Goal: Book appointment/travel/reservation

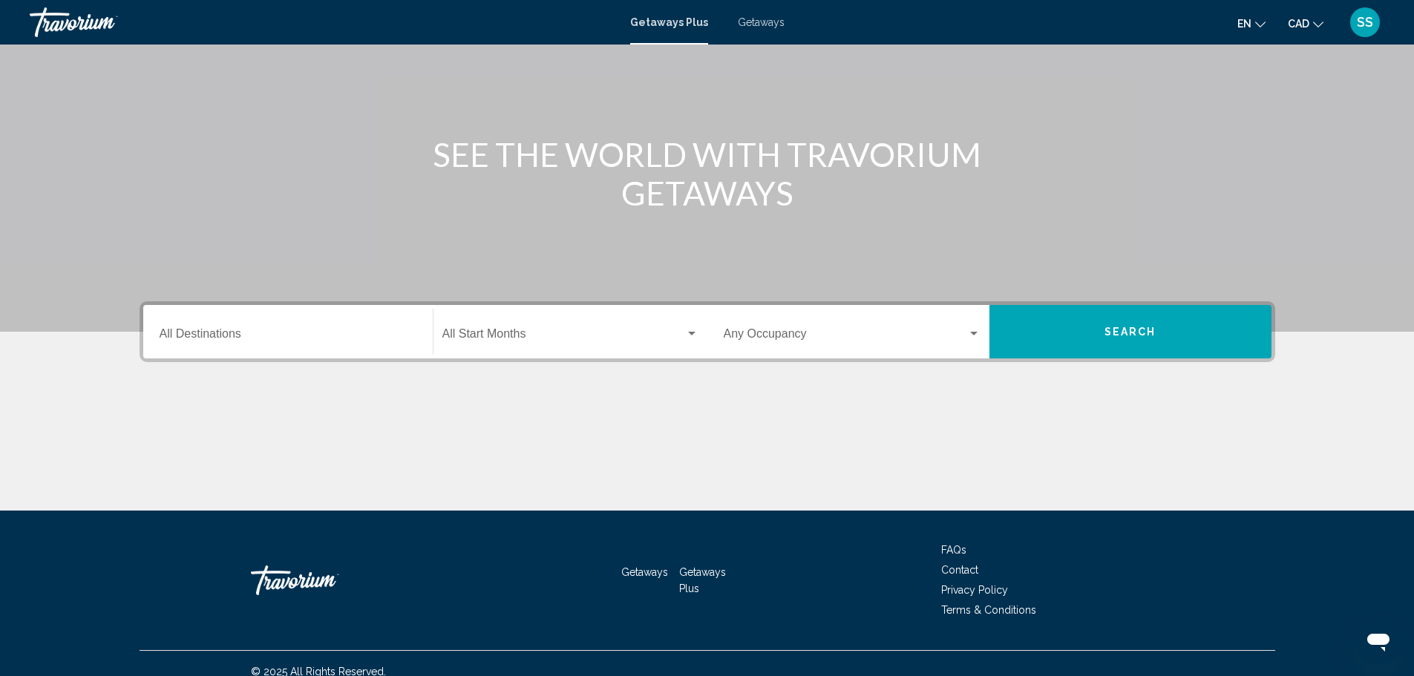
scroll to position [130, 0]
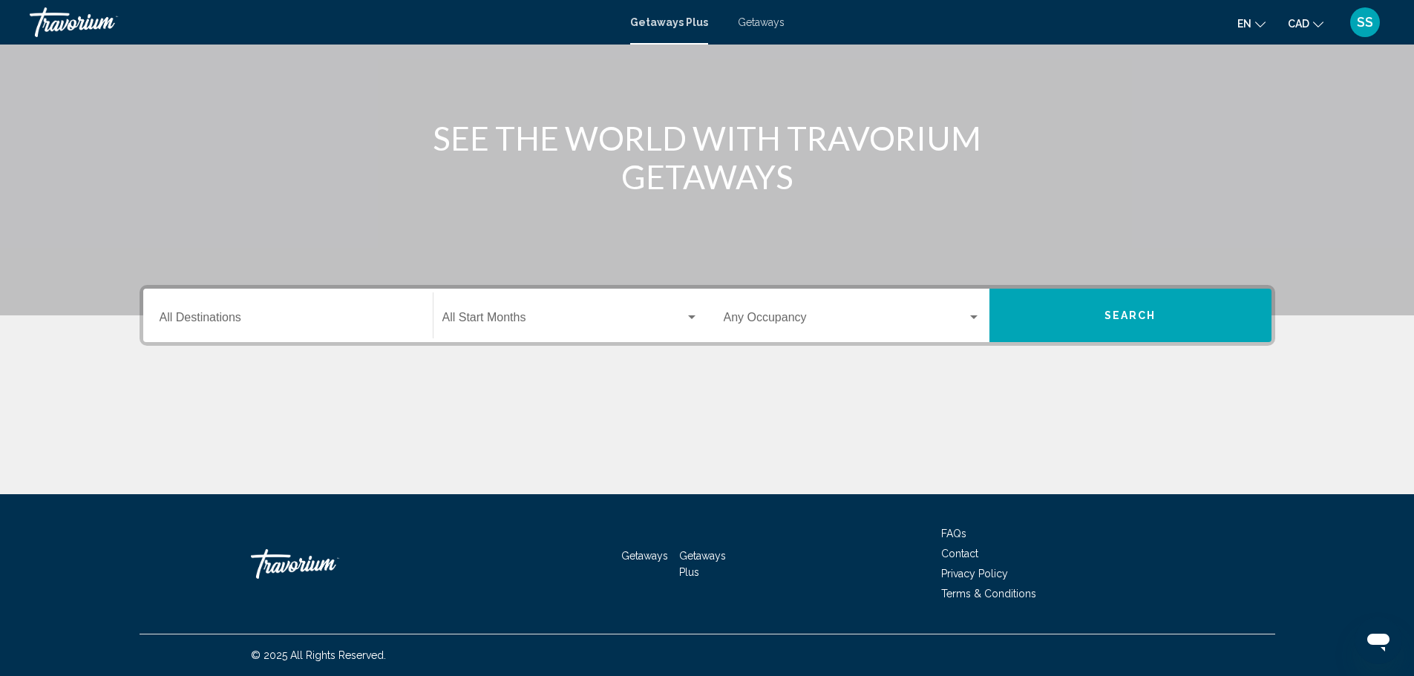
click at [337, 324] on input "Destination All Destinations" at bounding box center [288, 320] width 257 height 13
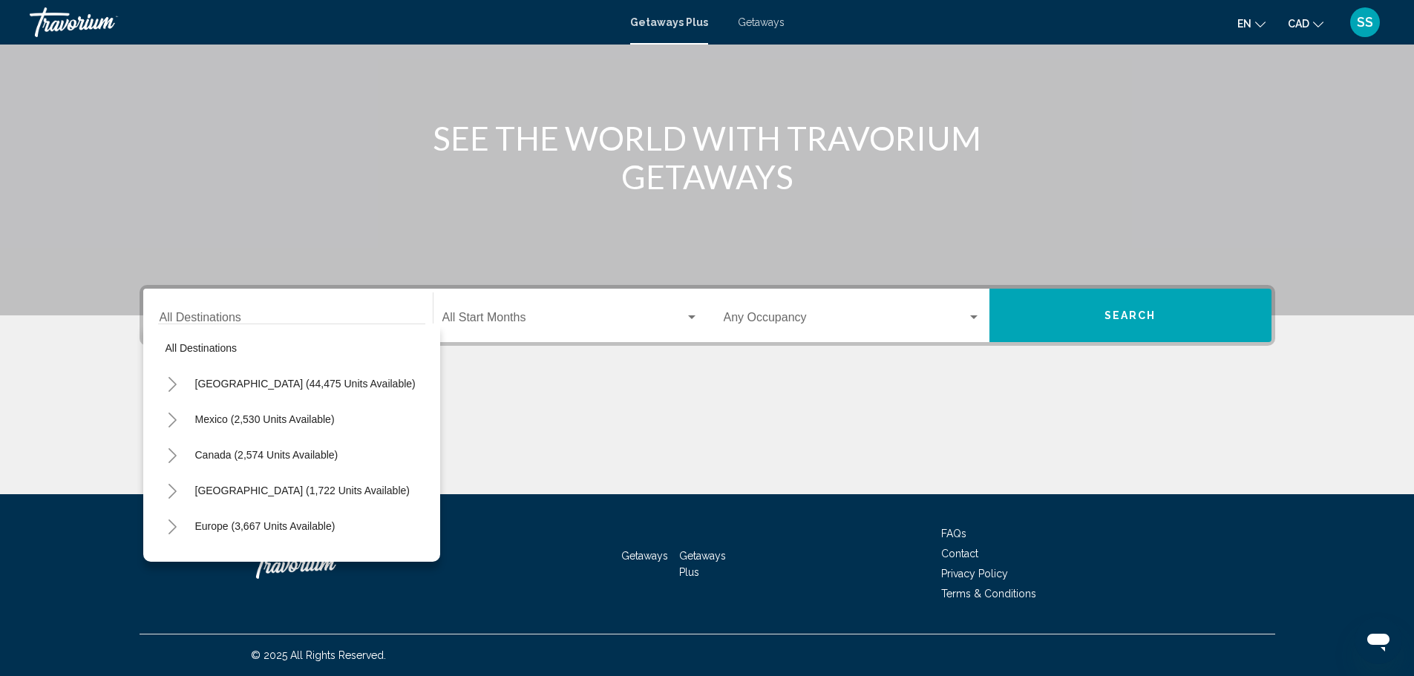
scroll to position [0, 0]
click at [246, 457] on span "Canada (2,574 units available)" at bounding box center [266, 457] width 143 height 12
type input "**********"
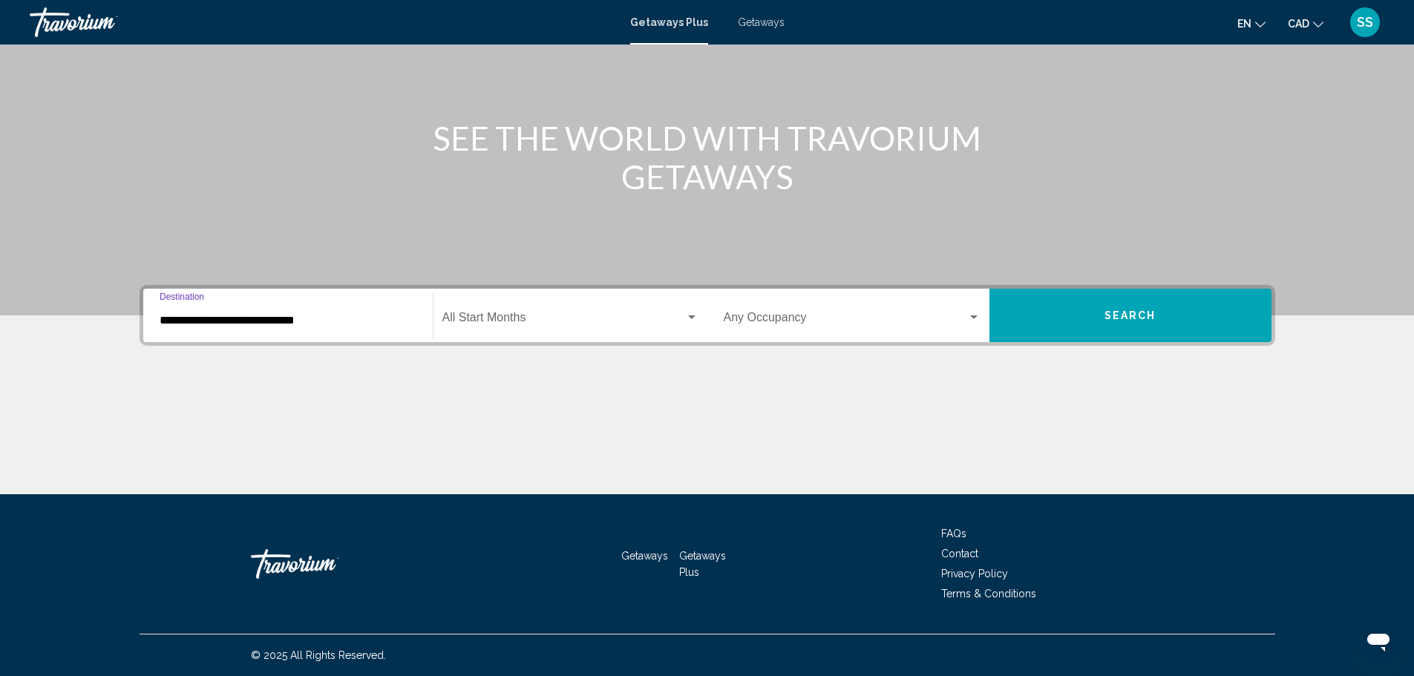
click at [533, 316] on span "Search widget" at bounding box center [563, 320] width 243 height 13
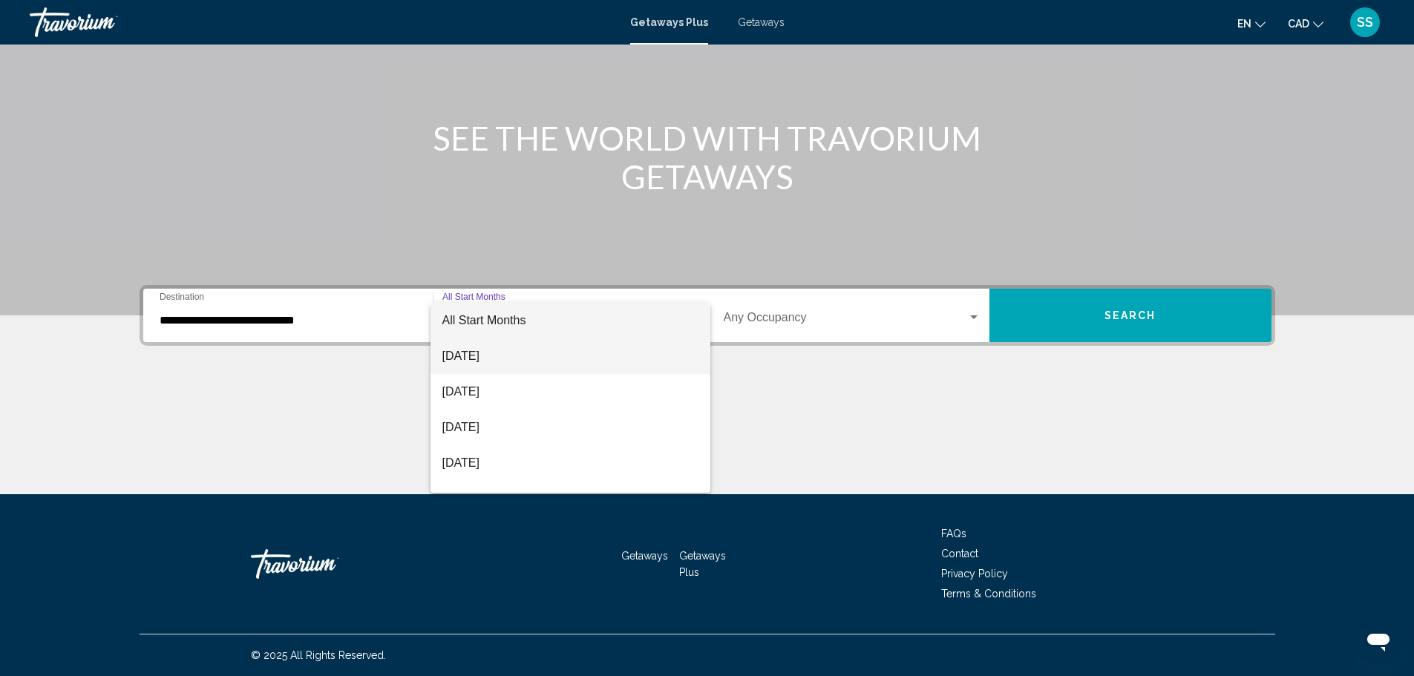
click at [522, 359] on span "August 2025" at bounding box center [570, 357] width 256 height 36
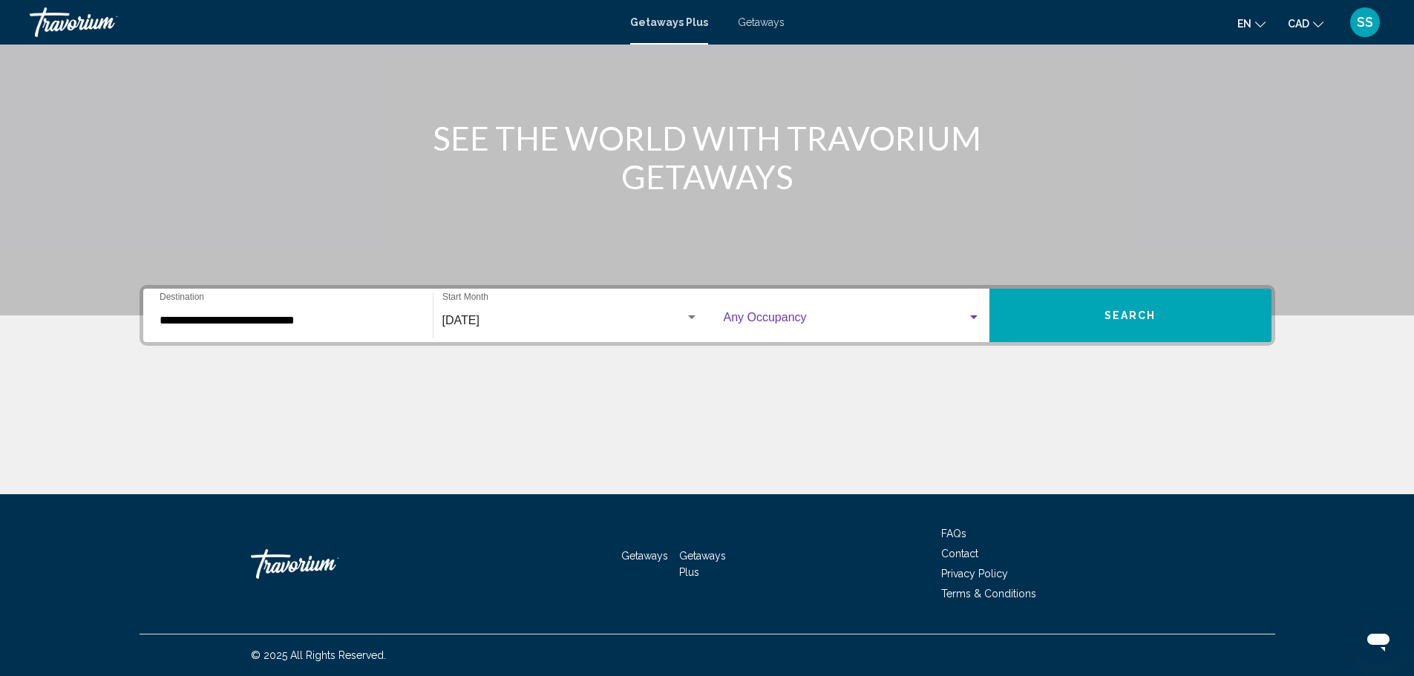
click at [788, 314] on span "Search widget" at bounding box center [845, 320] width 243 height 13
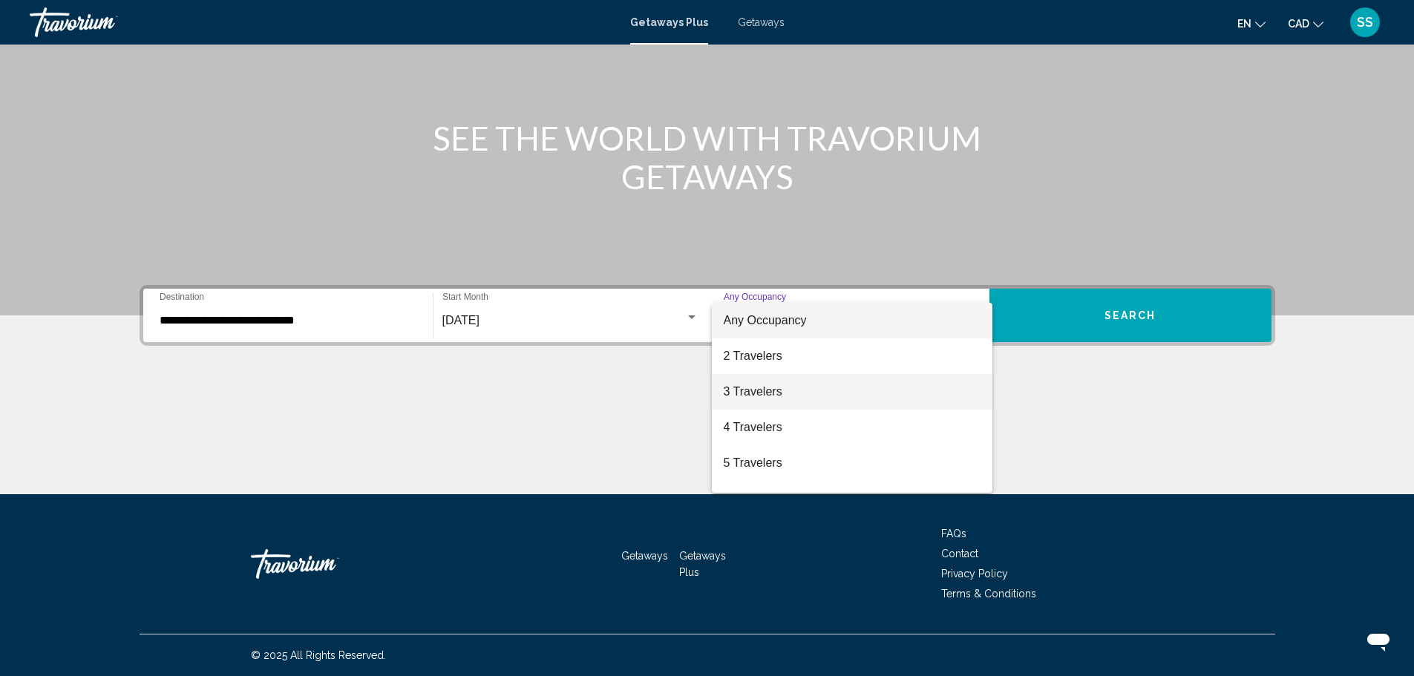
click at [758, 393] on span "3 Travelers" at bounding box center [852, 392] width 257 height 36
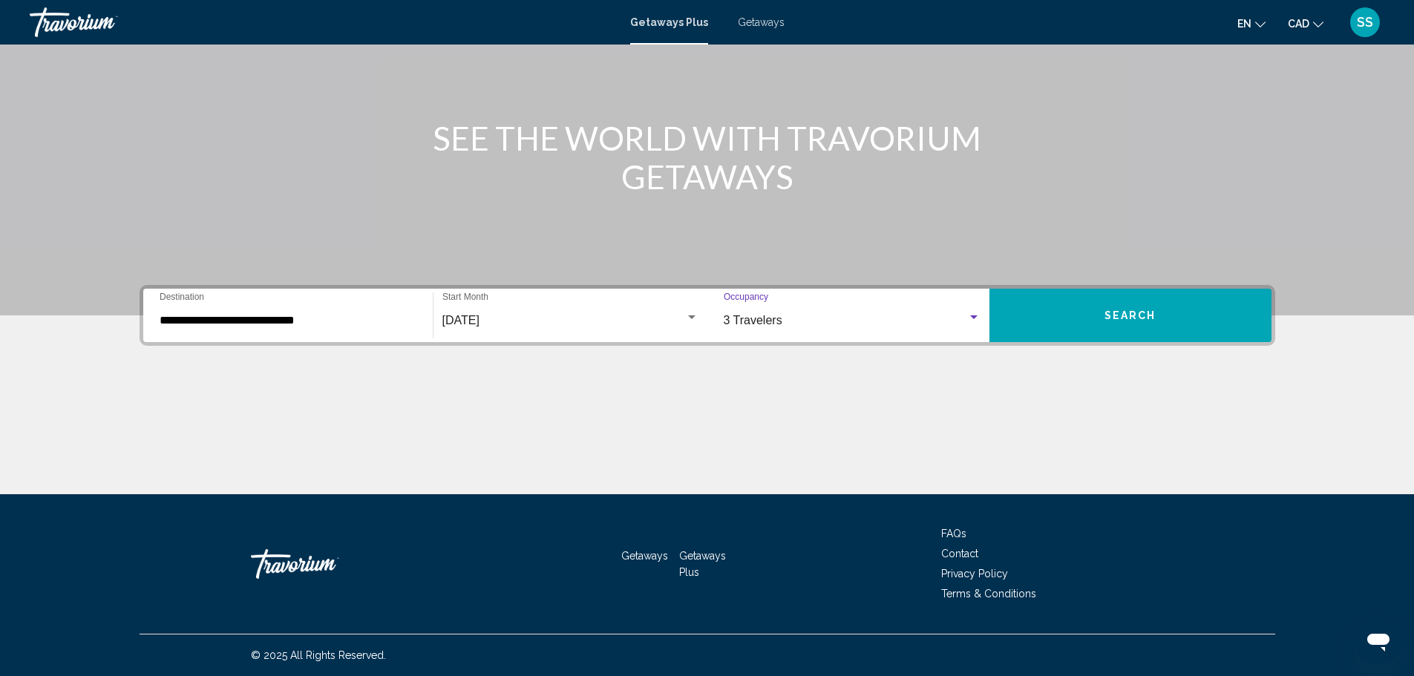
click at [1122, 316] on span "Search" at bounding box center [1131, 316] width 52 height 12
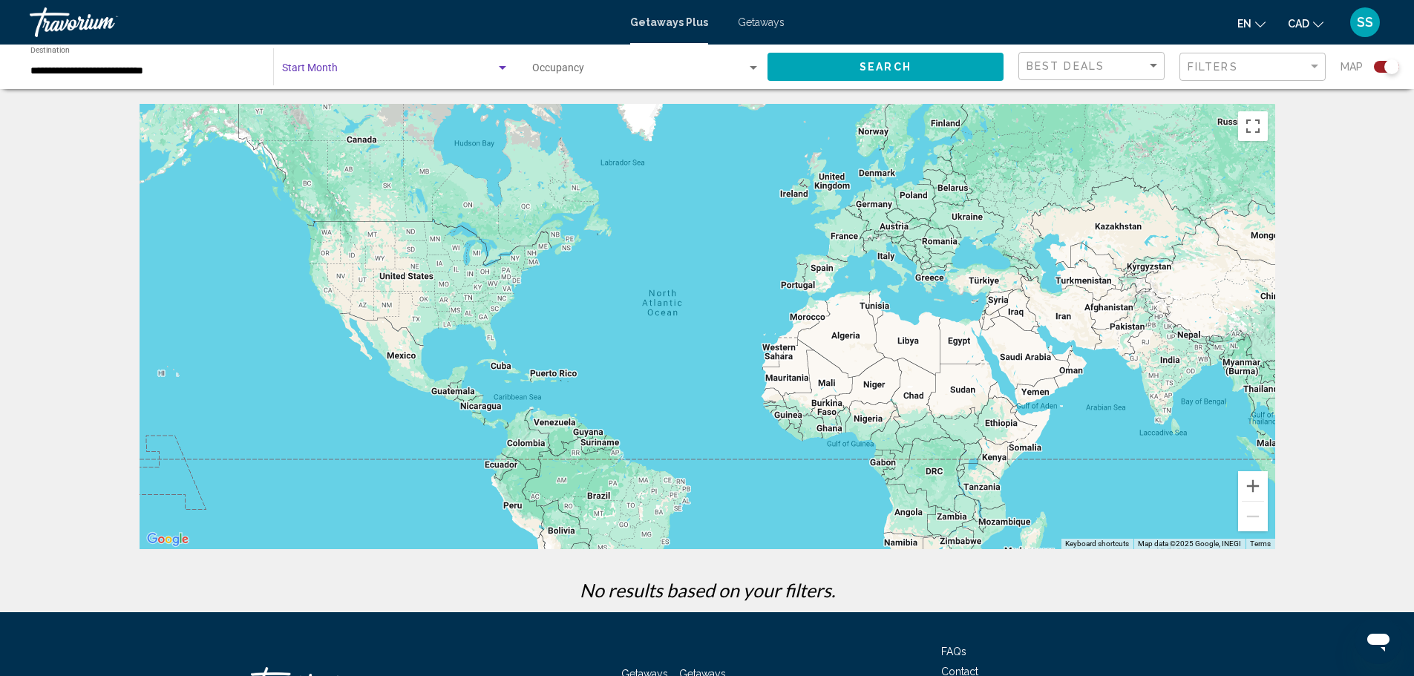
click at [502, 68] on div "Search widget" at bounding box center [502, 68] width 7 height 4
click at [745, 67] on div at bounding box center [707, 338] width 1414 height 676
click at [443, 72] on span "Search widget" at bounding box center [389, 71] width 214 height 12
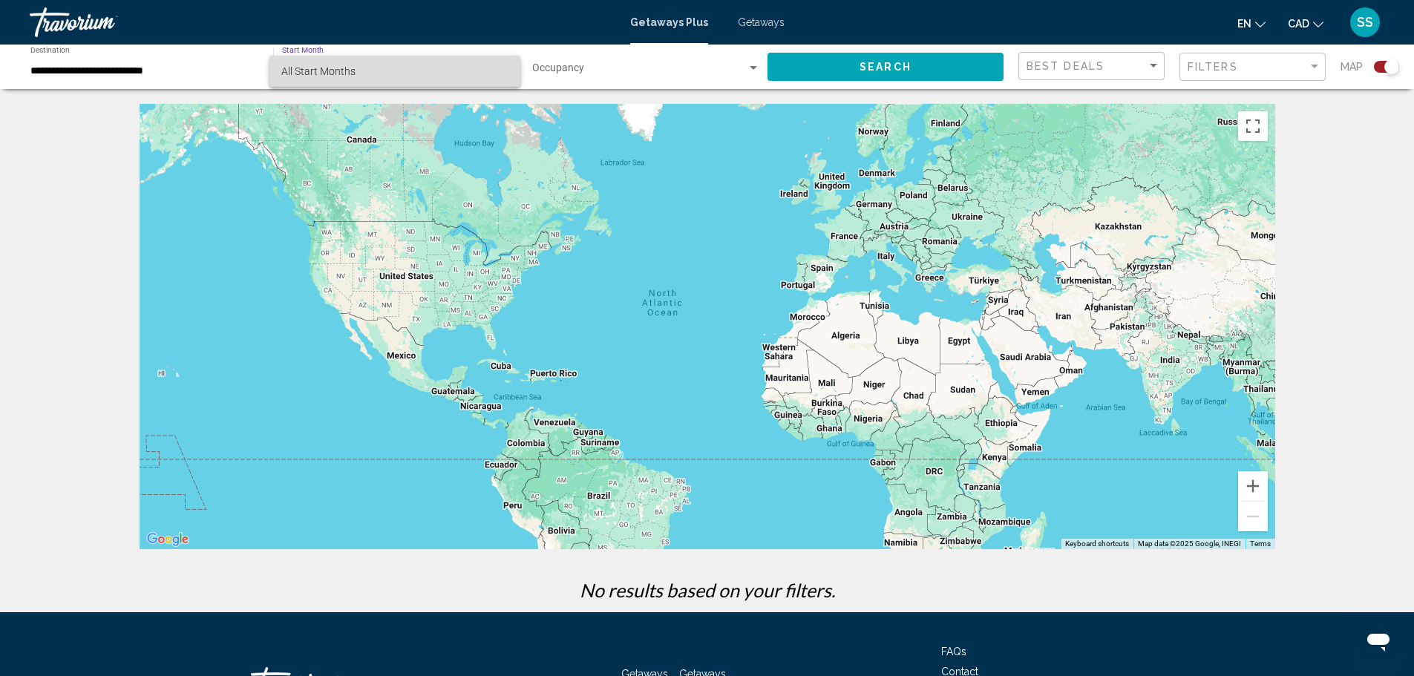
click at [327, 71] on span "All Start Months" at bounding box center [318, 71] width 74 height 12
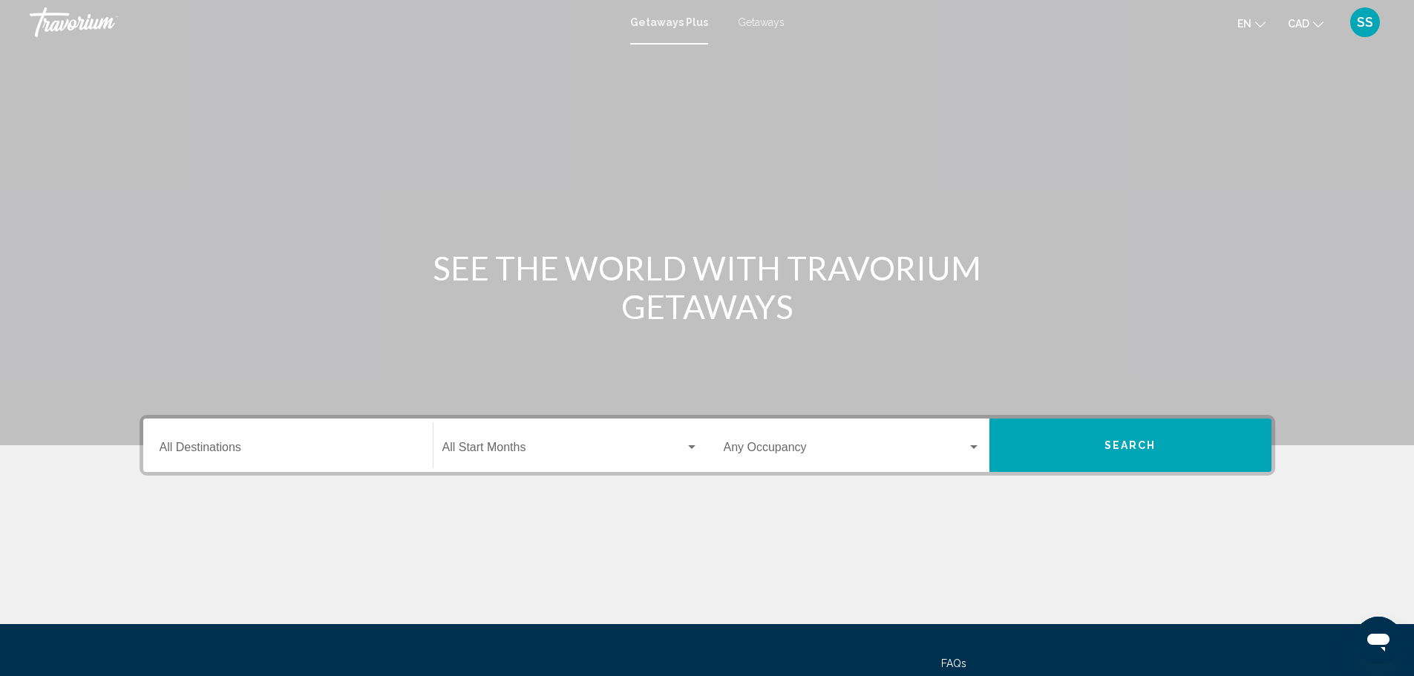
click at [337, 448] on input "Destination All Destinations" at bounding box center [288, 450] width 257 height 13
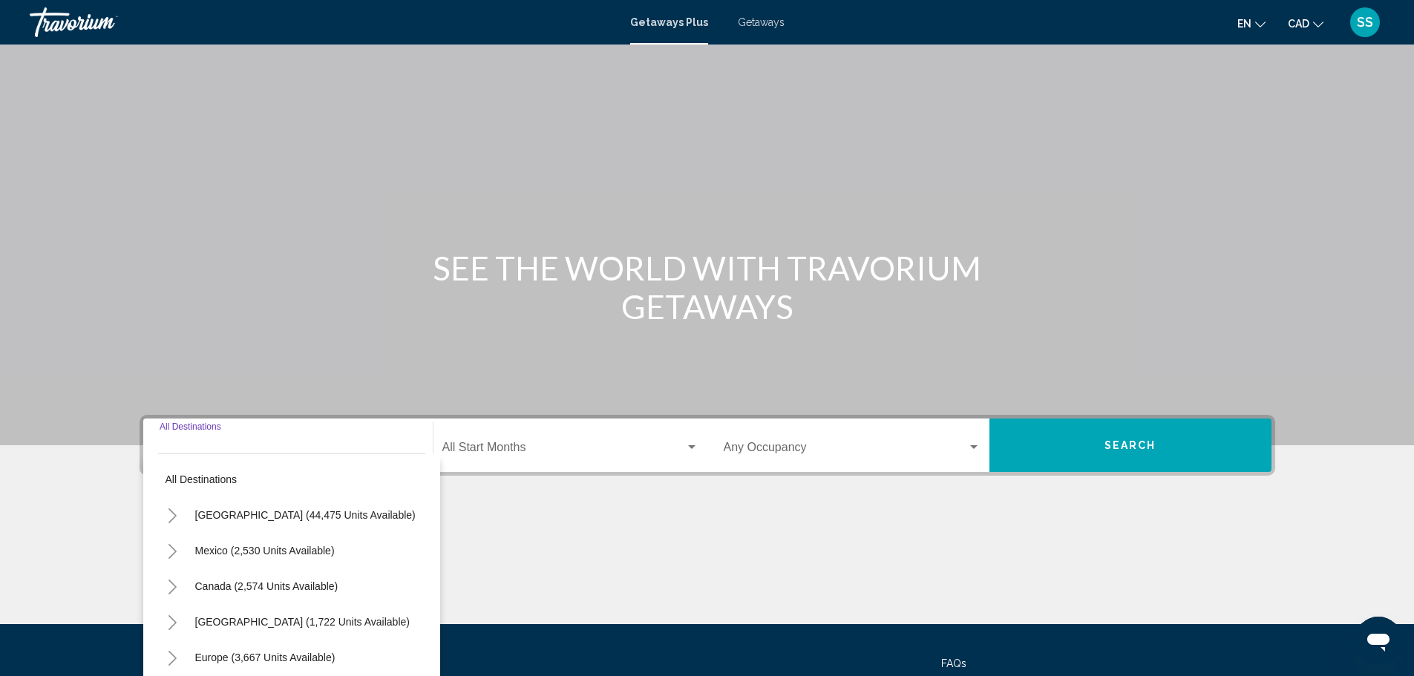
scroll to position [130, 0]
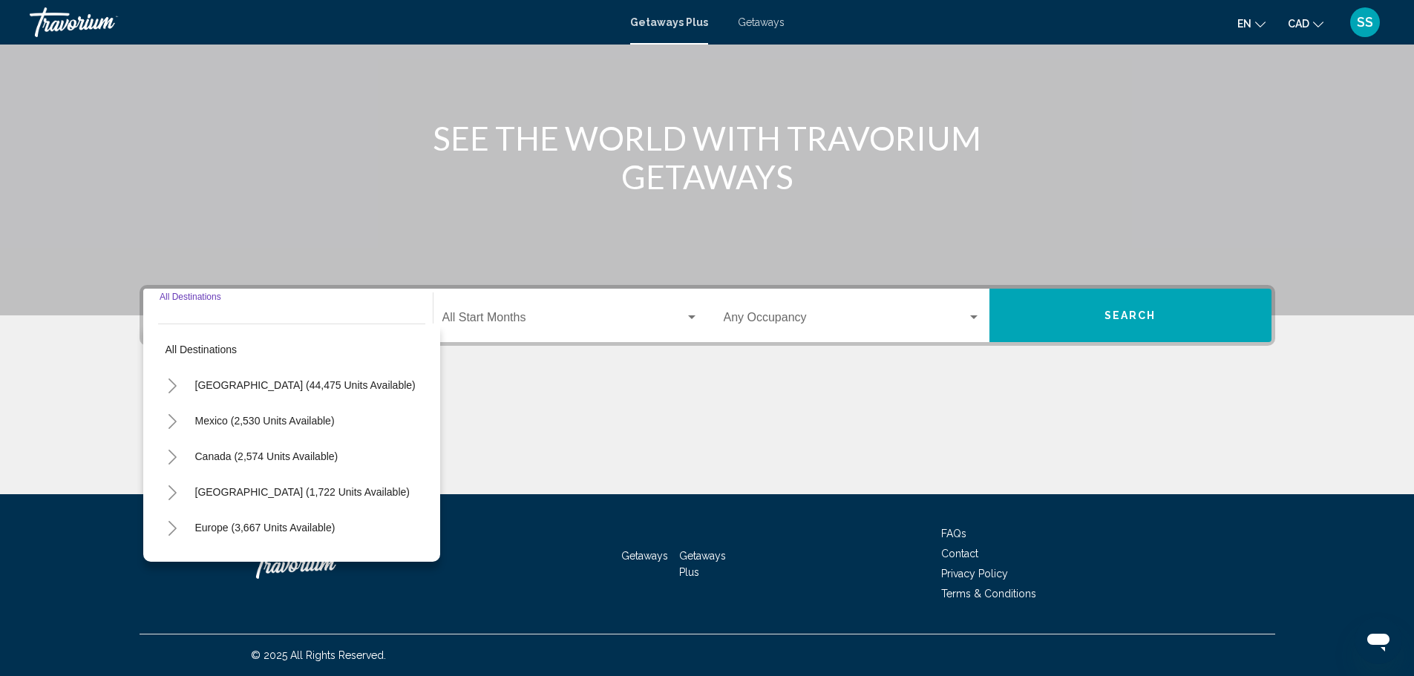
click at [307, 455] on span "Canada (2,574 units available)" at bounding box center [266, 457] width 143 height 12
type input "**********"
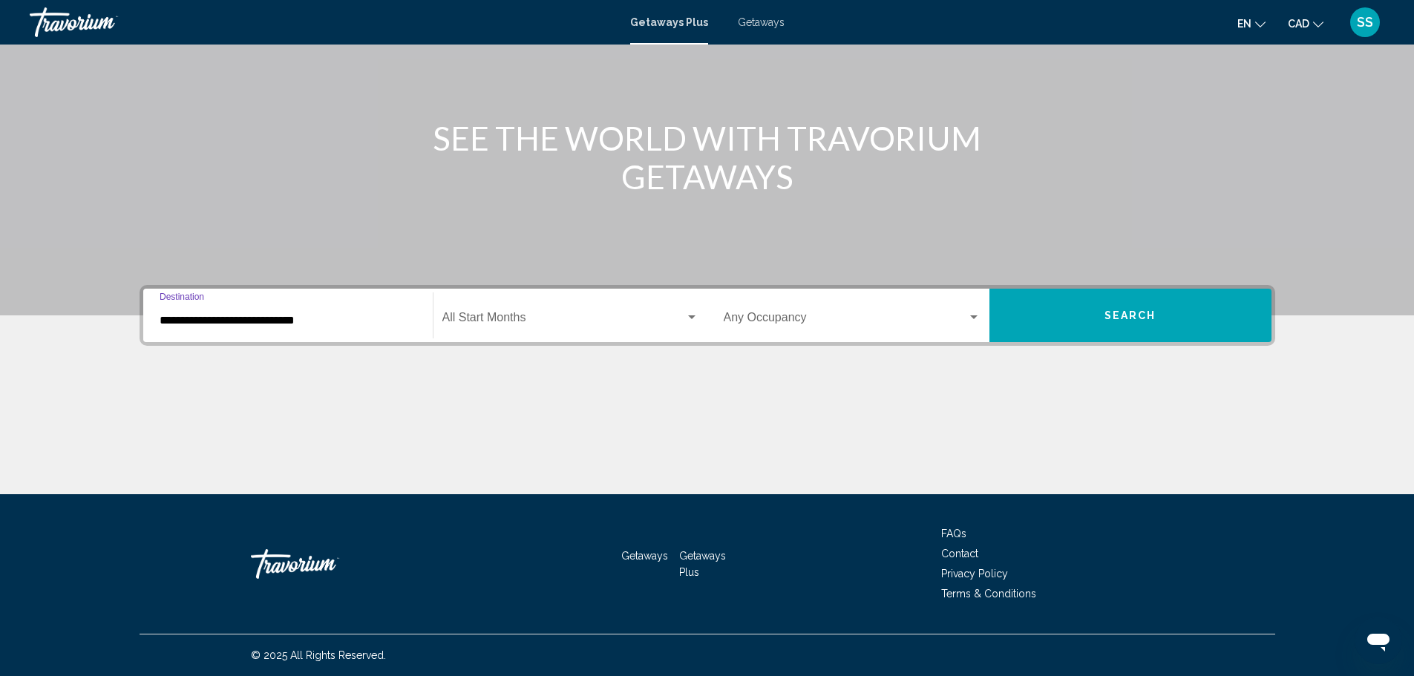
click at [622, 325] on span "Search widget" at bounding box center [563, 320] width 243 height 13
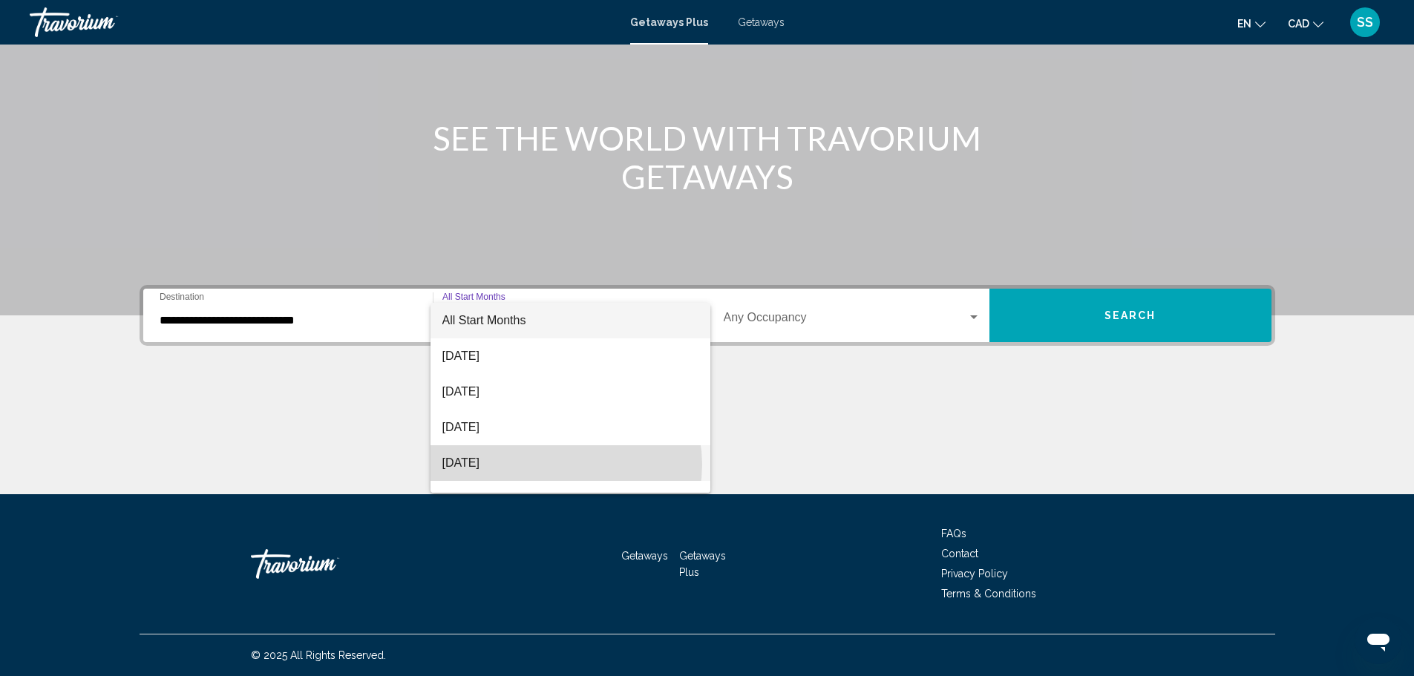
click at [566, 465] on span "November 2025" at bounding box center [570, 463] width 256 height 36
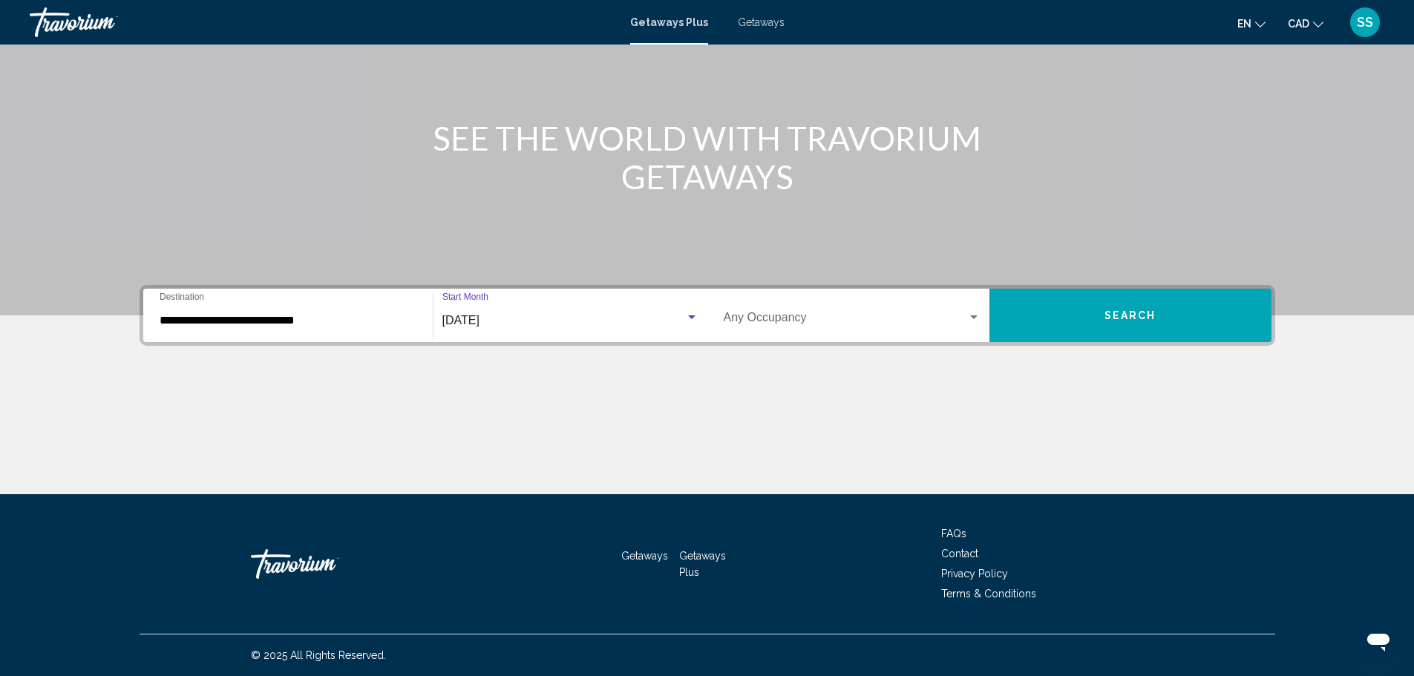
click at [954, 314] on span "Search widget" at bounding box center [845, 320] width 243 height 13
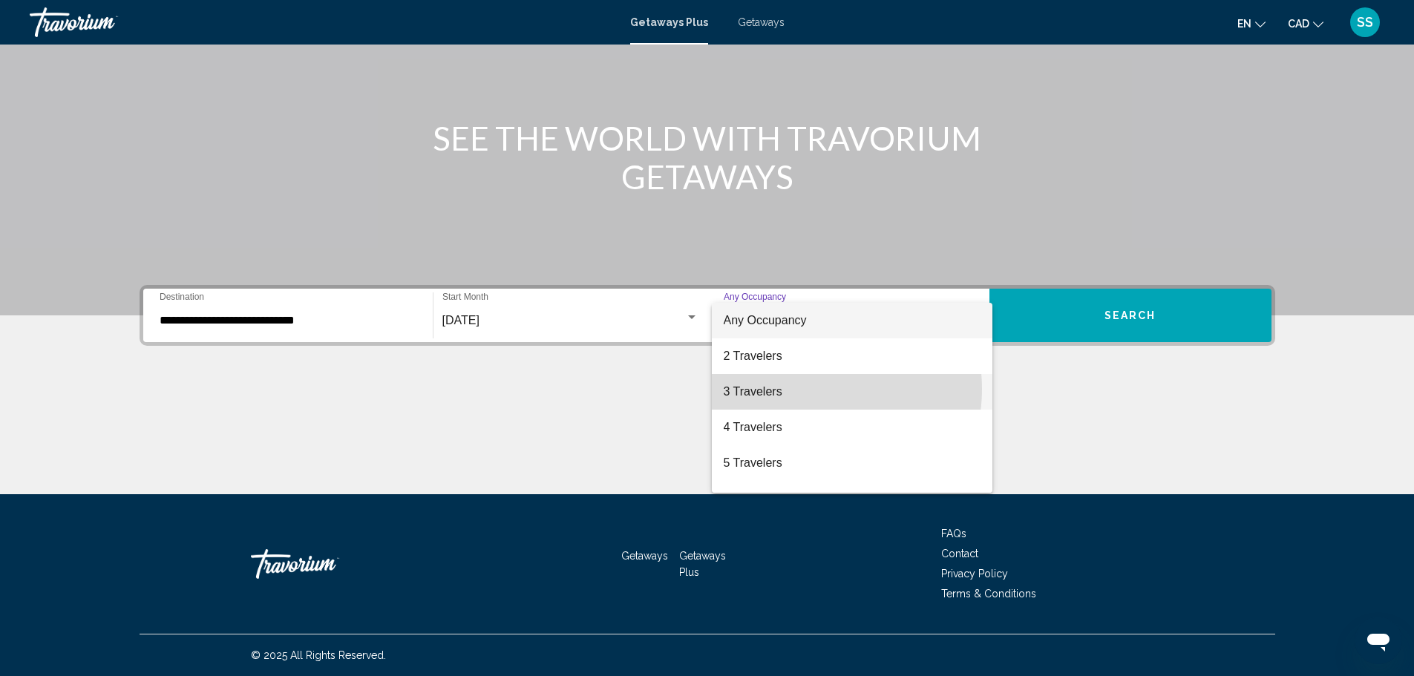
click at [807, 389] on span "3 Travelers" at bounding box center [852, 392] width 257 height 36
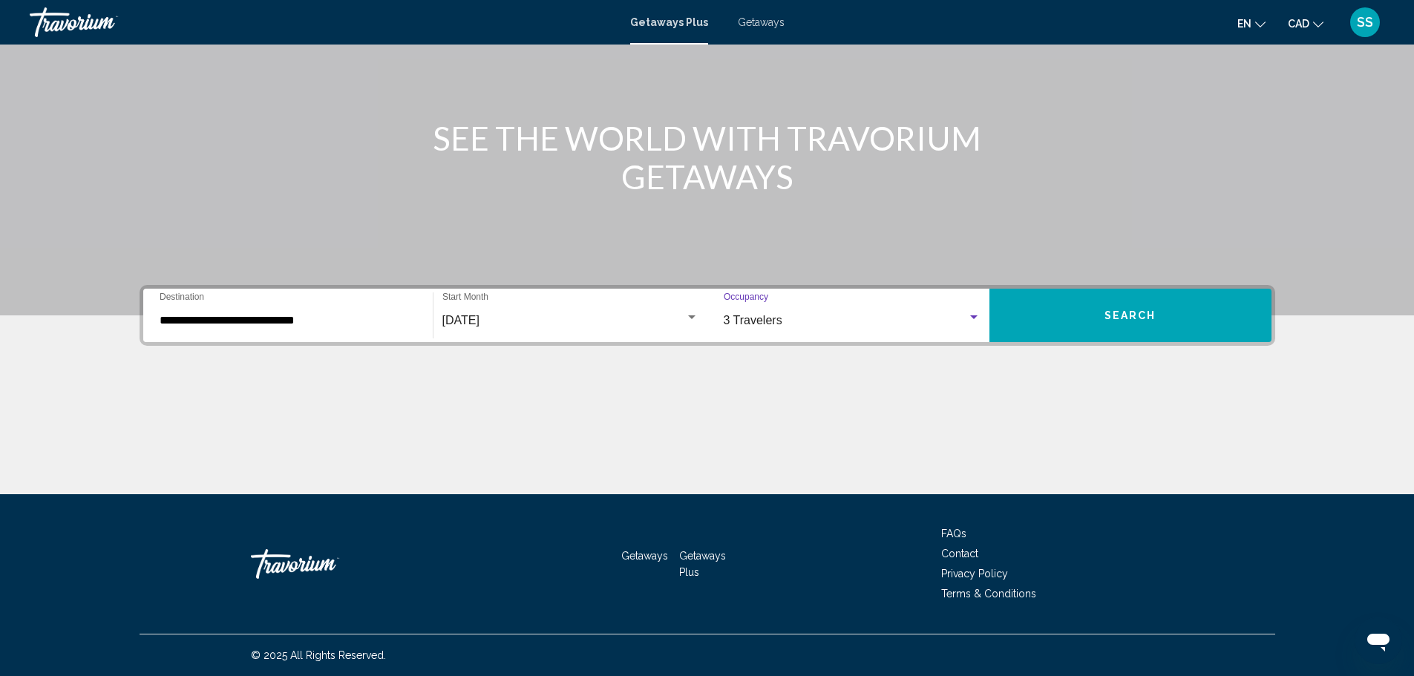
click at [1125, 319] on span "Search" at bounding box center [1131, 316] width 52 height 12
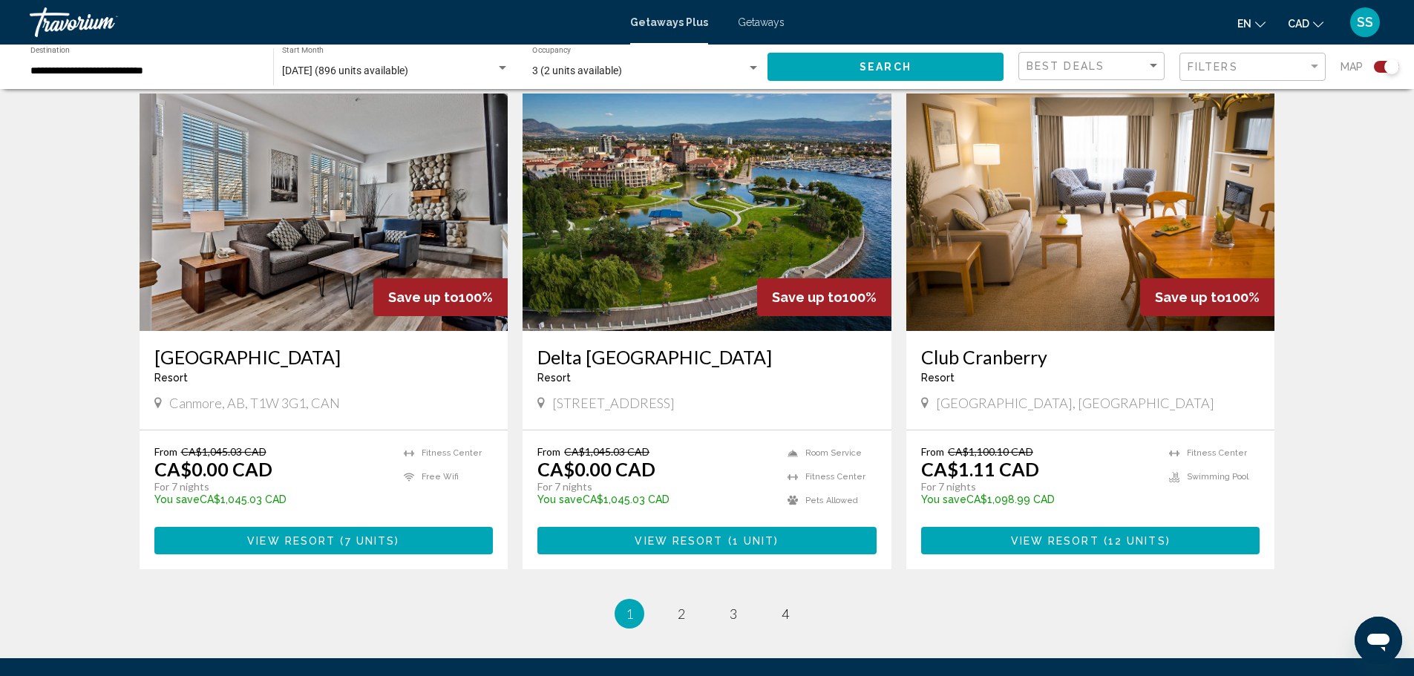
scroll to position [2153, 0]
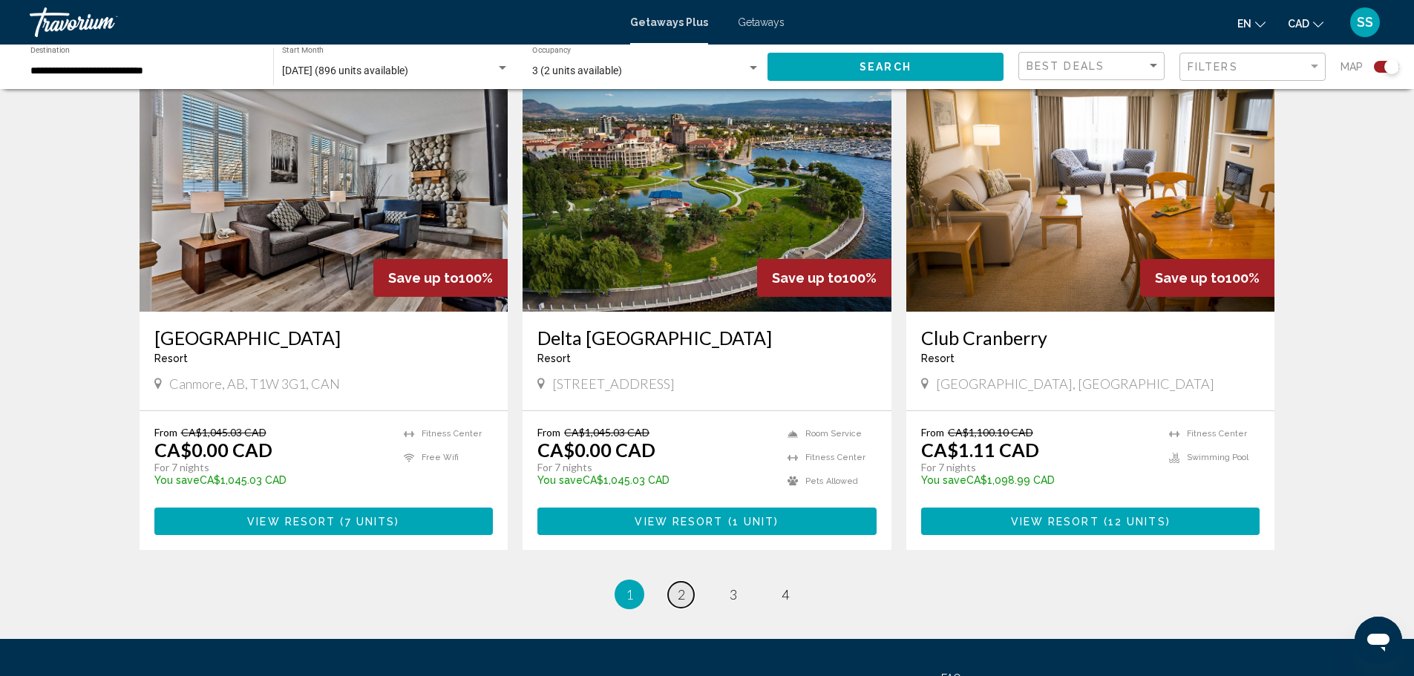
click at [680, 586] on span "2" at bounding box center [681, 594] width 7 height 16
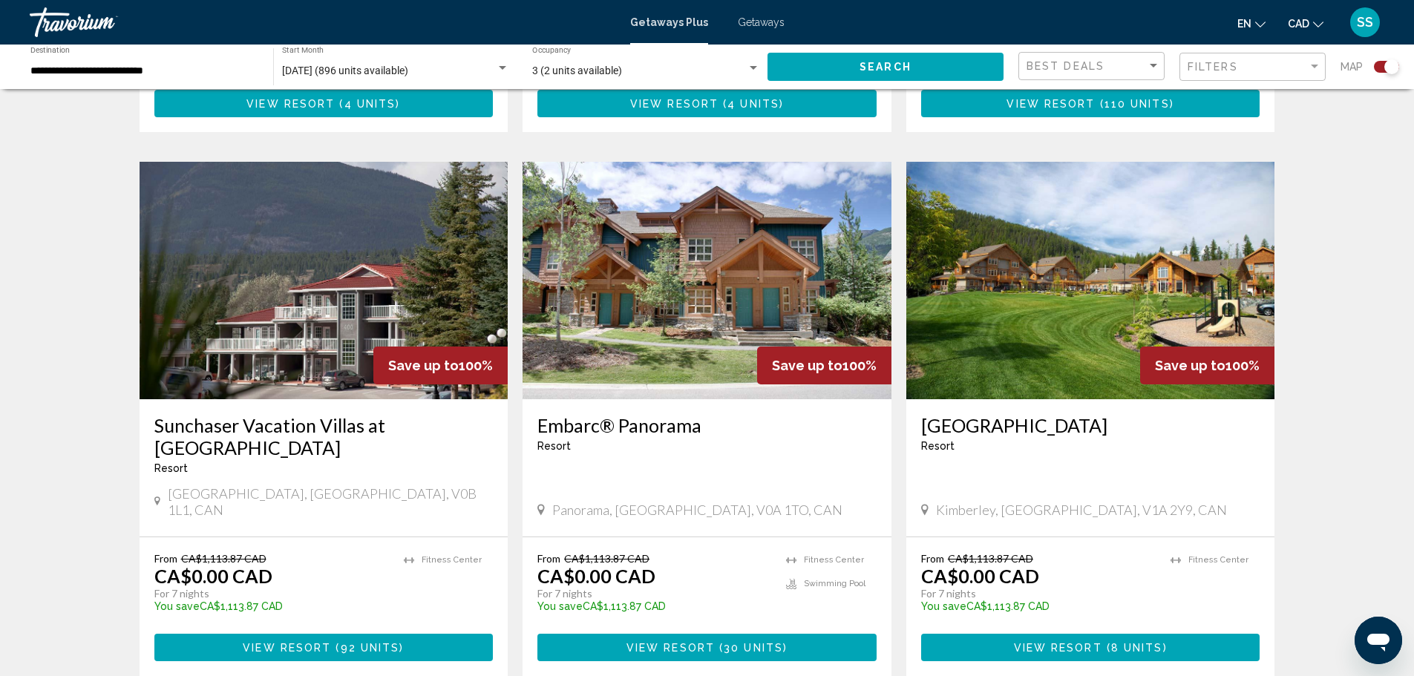
scroll to position [2153, 0]
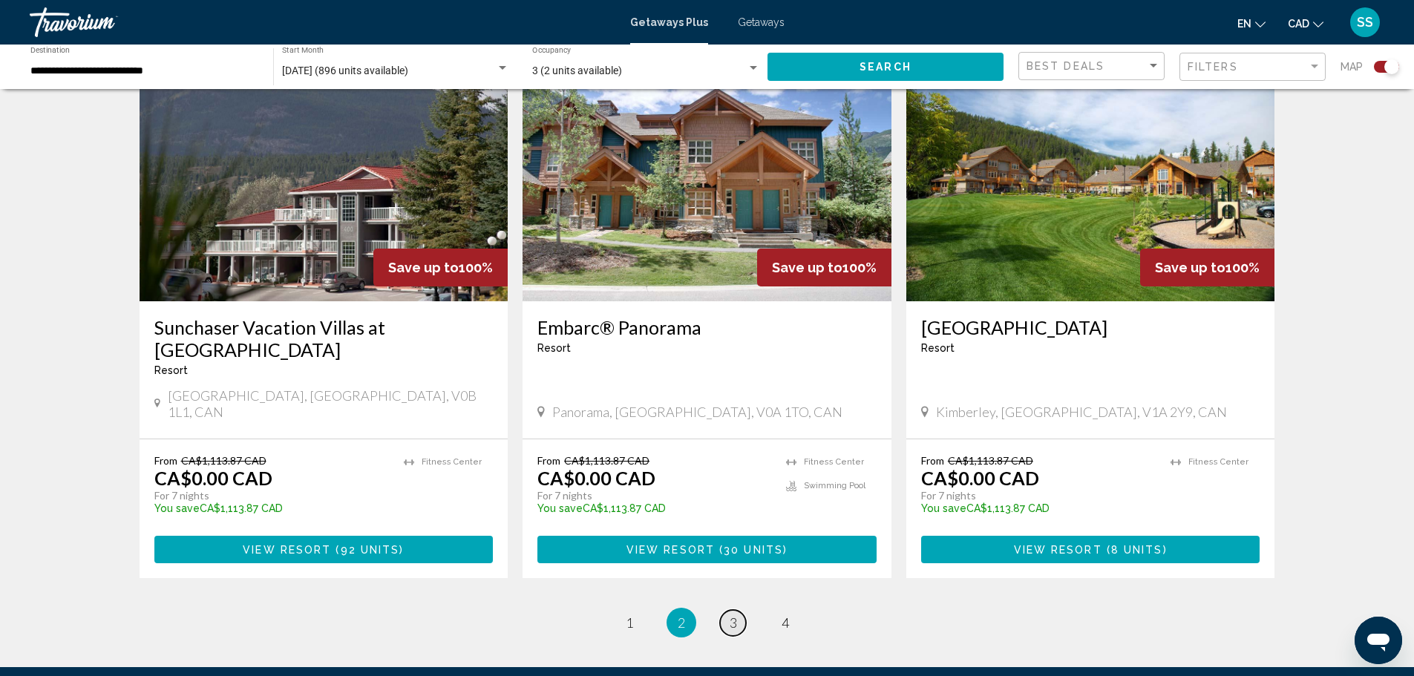
click at [733, 615] on span "3" at bounding box center [733, 623] width 7 height 16
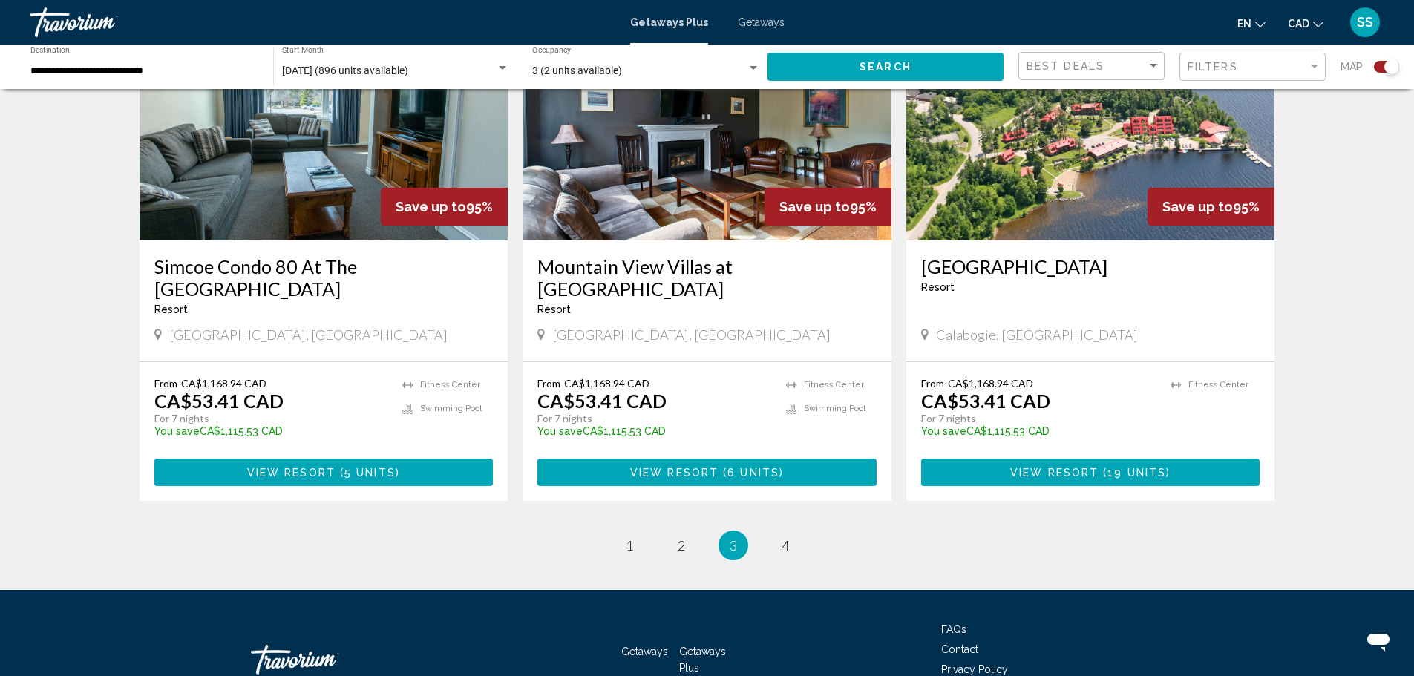
scroll to position [2249, 0]
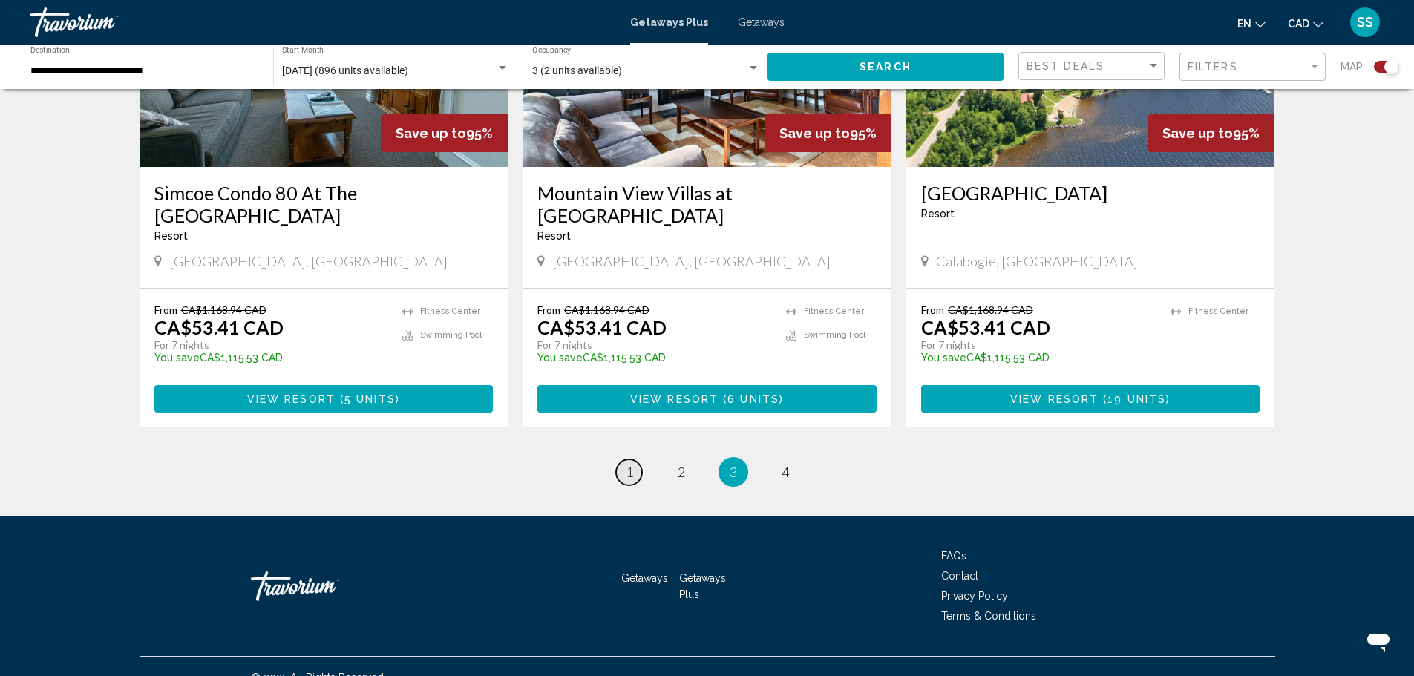
click at [634, 460] on link "page 1" at bounding box center [629, 473] width 26 height 26
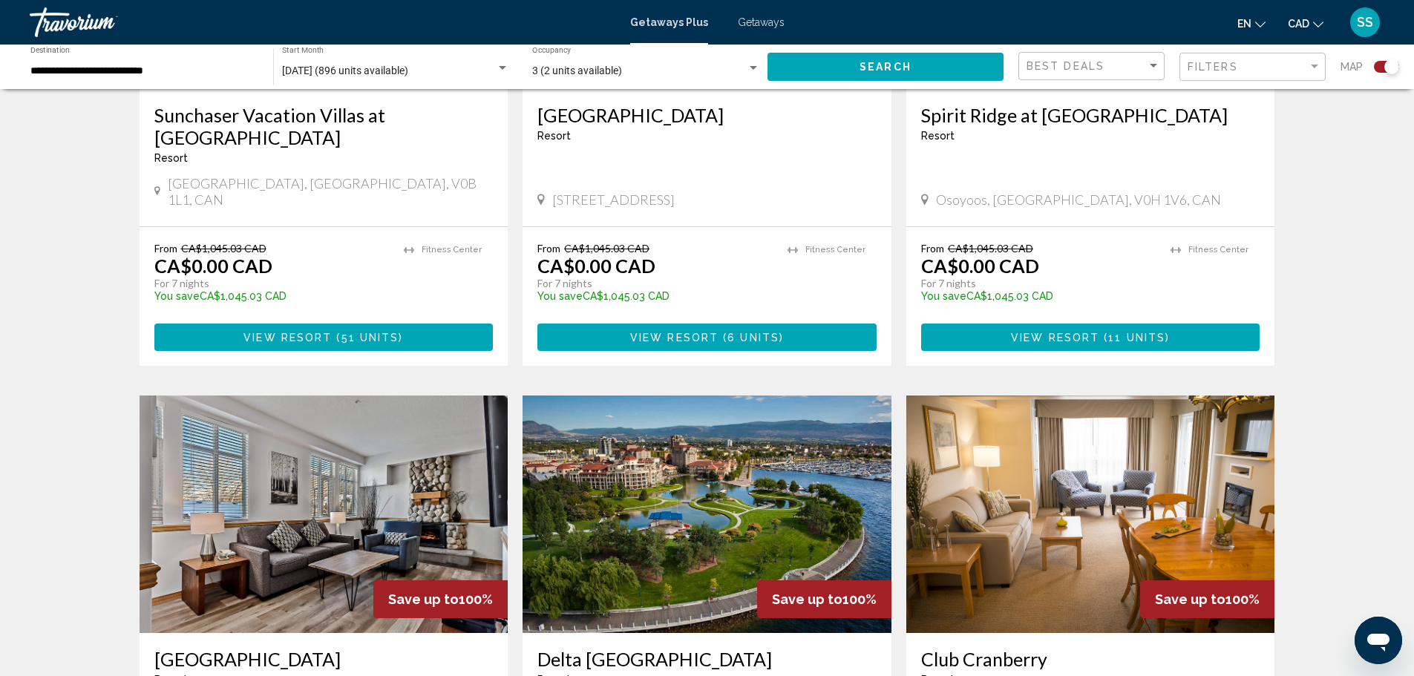
scroll to position [1930, 0]
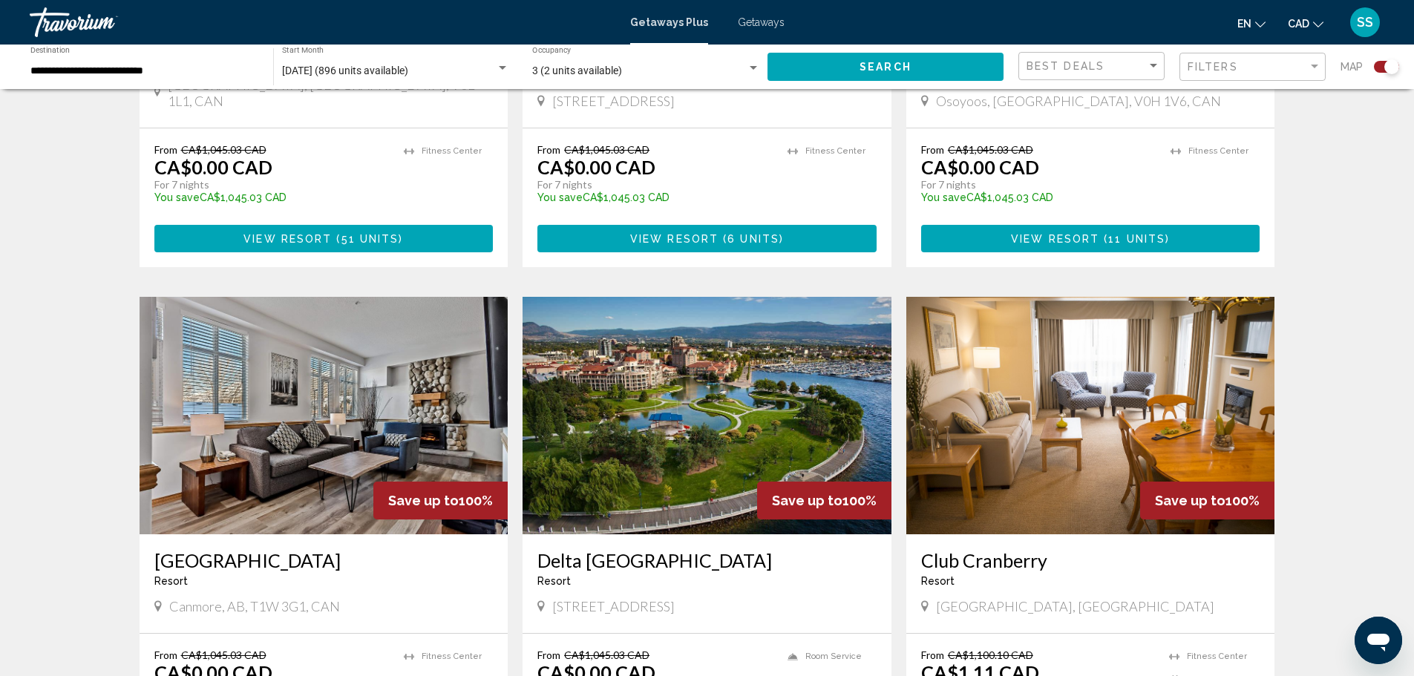
click at [697, 348] on img "Main content" at bounding box center [707, 416] width 369 height 238
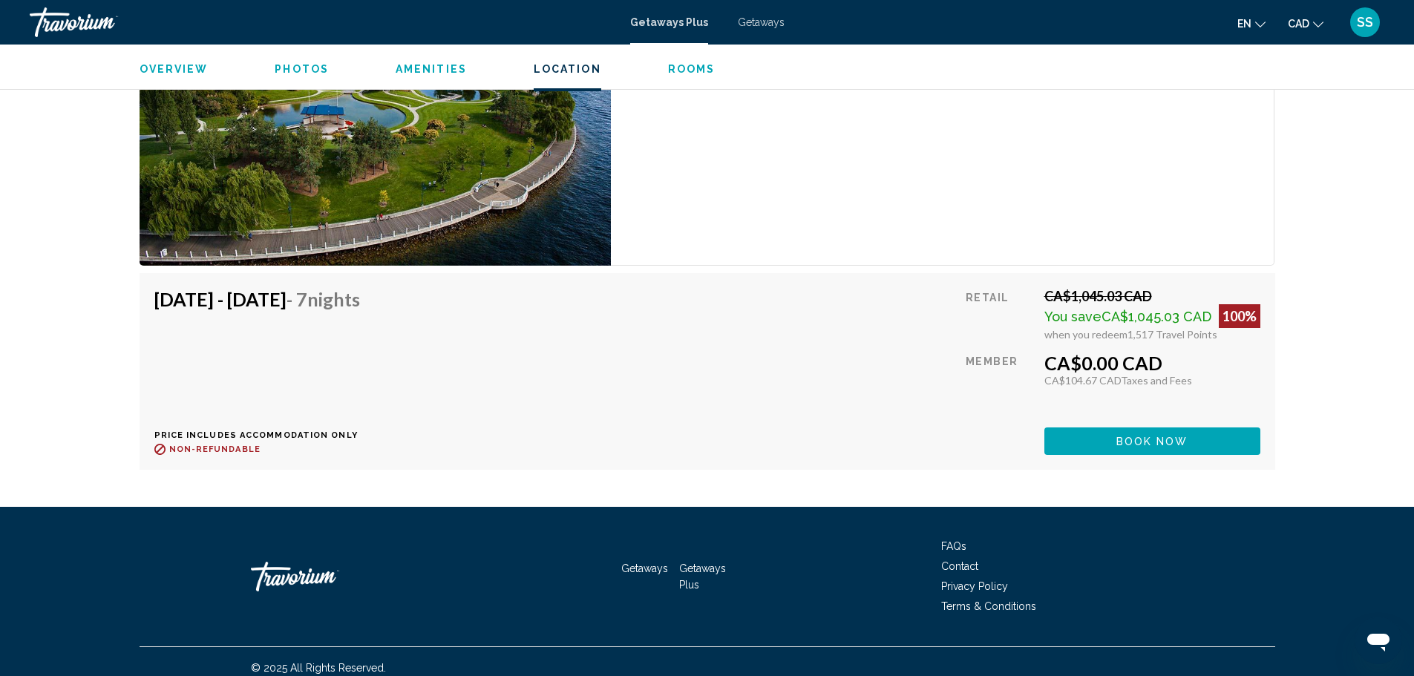
scroll to position [2524, 0]
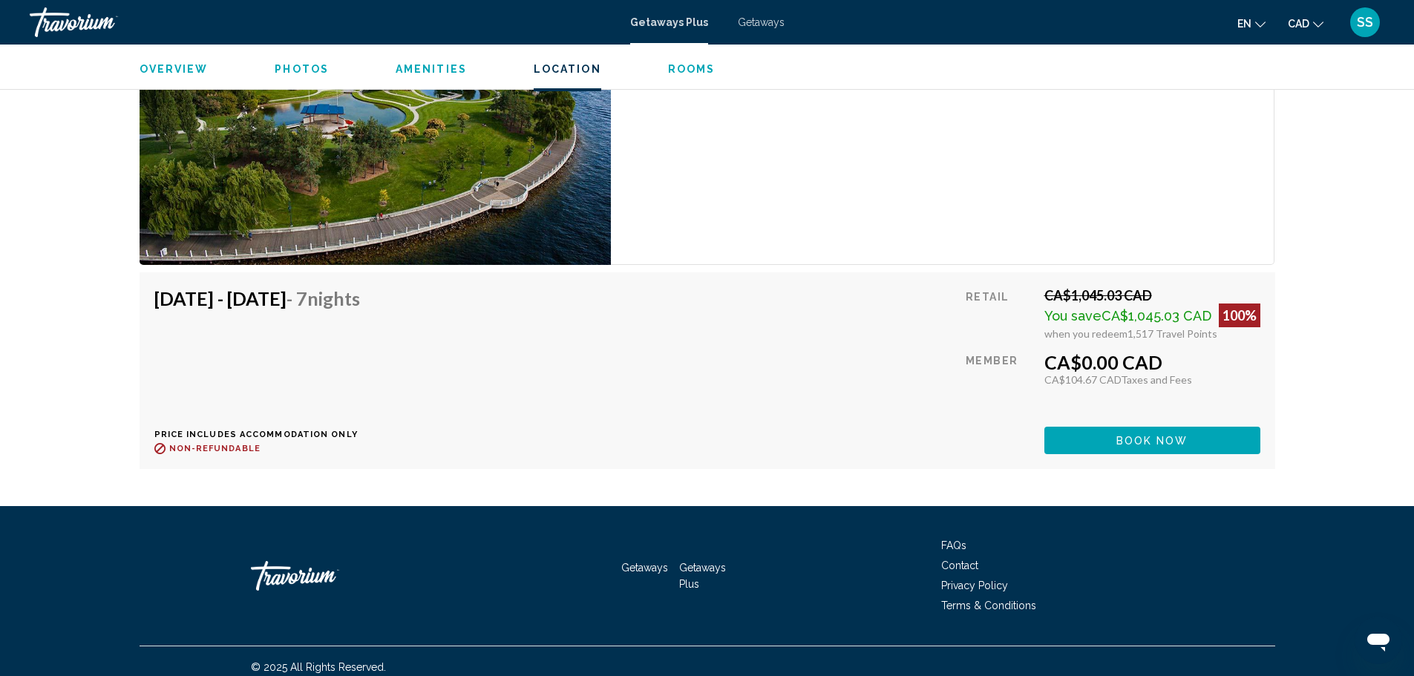
click at [1145, 443] on span "Book now" at bounding box center [1153, 441] width 72 height 12
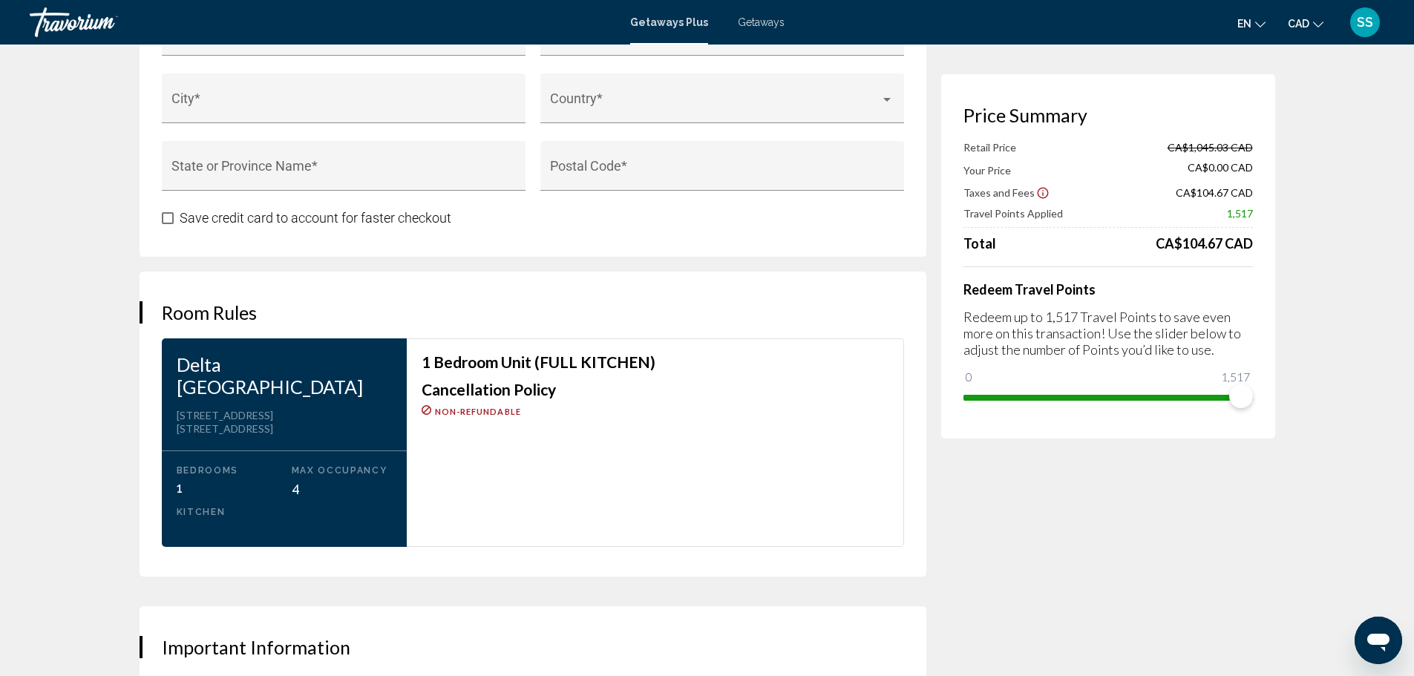
scroll to position [1633, 0]
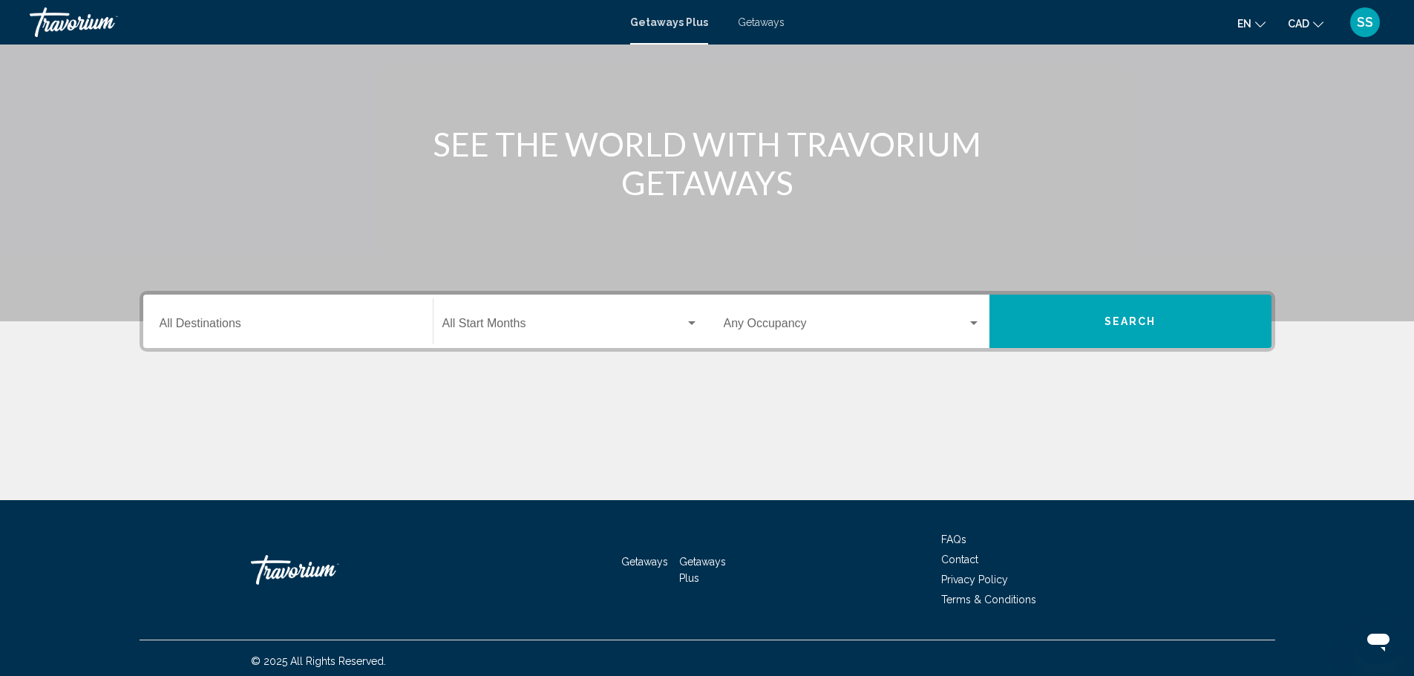
scroll to position [130, 0]
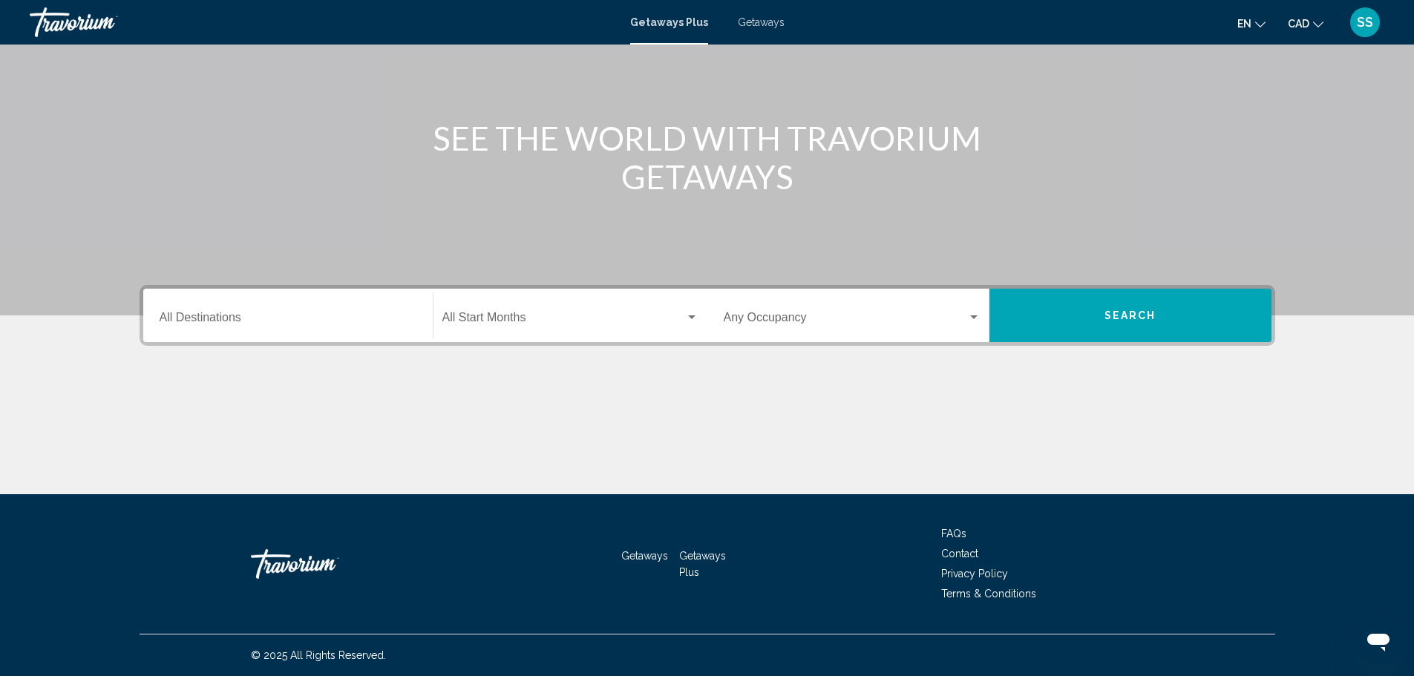
click at [760, 22] on span "Getaways" at bounding box center [761, 22] width 47 height 12
click at [255, 318] on input "Destination All Destinations" at bounding box center [288, 320] width 257 height 13
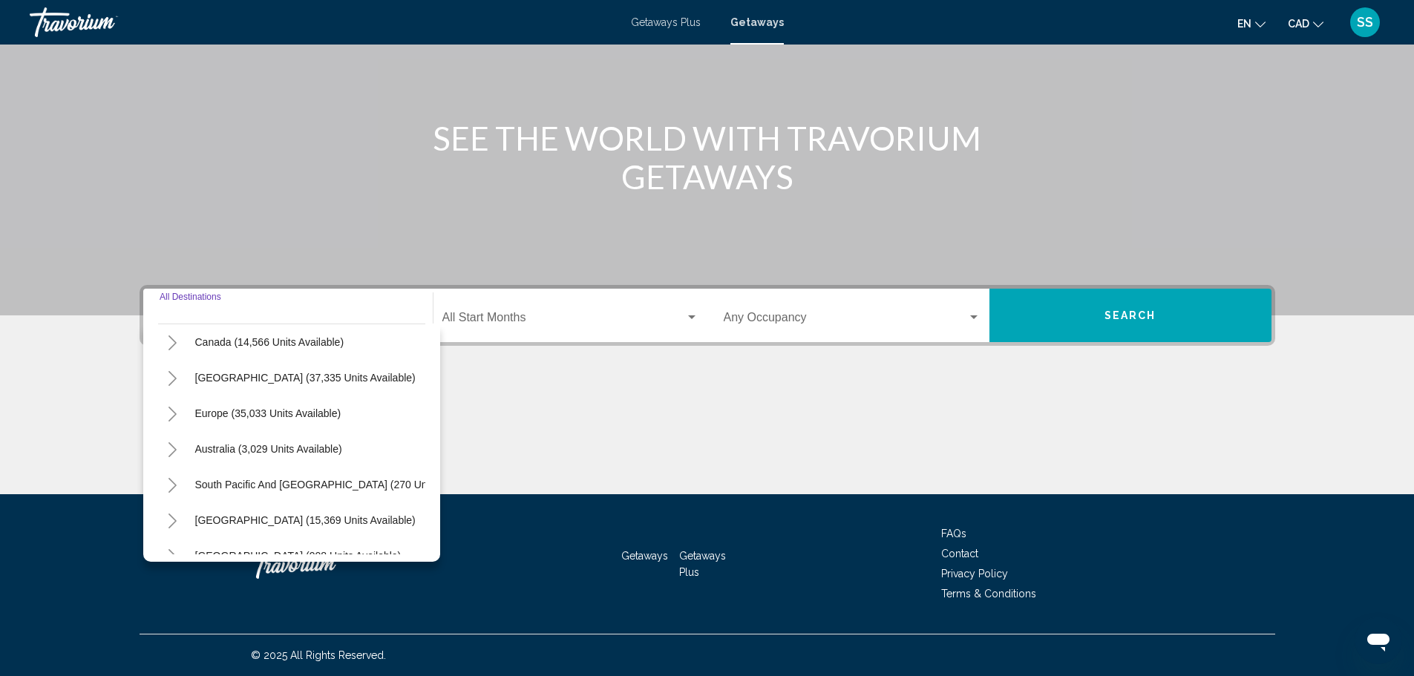
scroll to position [148, 0]
click at [298, 486] on span "South America (15,369 units available)" at bounding box center [305, 486] width 220 height 12
type input "**********"
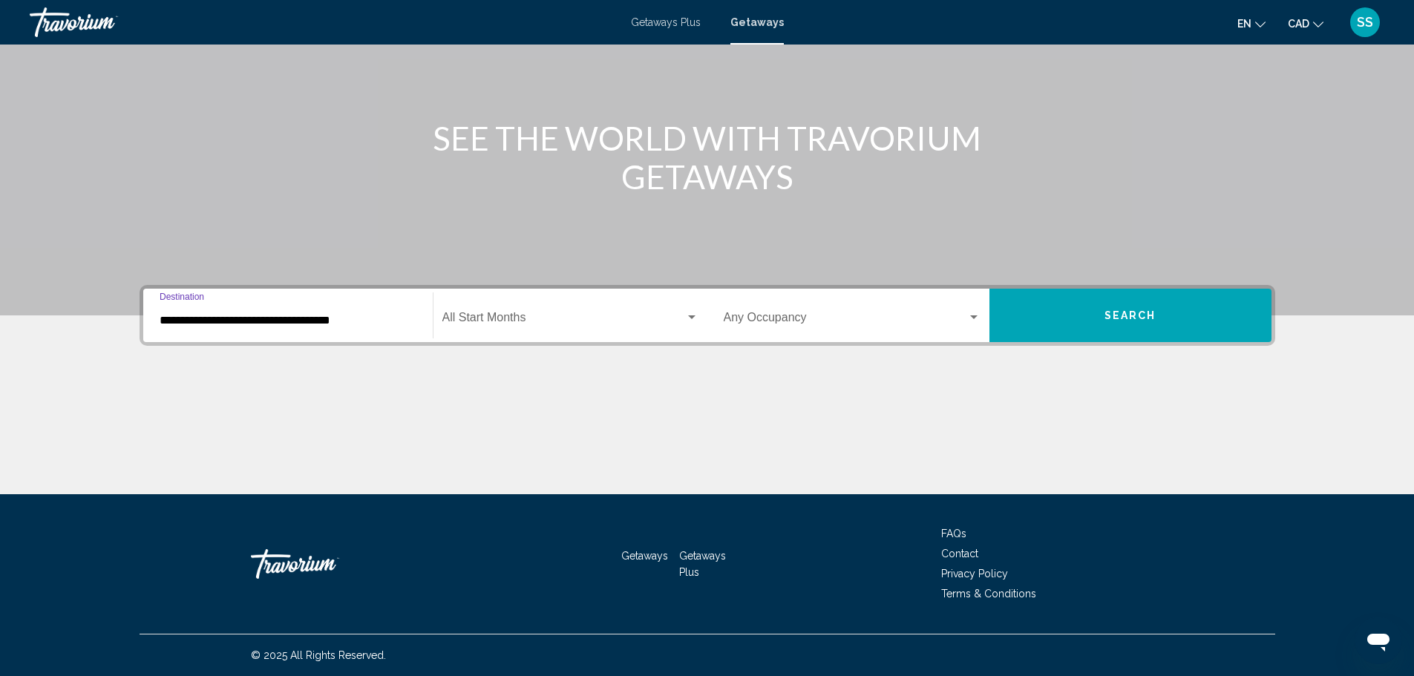
click at [569, 318] on span "Search widget" at bounding box center [563, 320] width 243 height 13
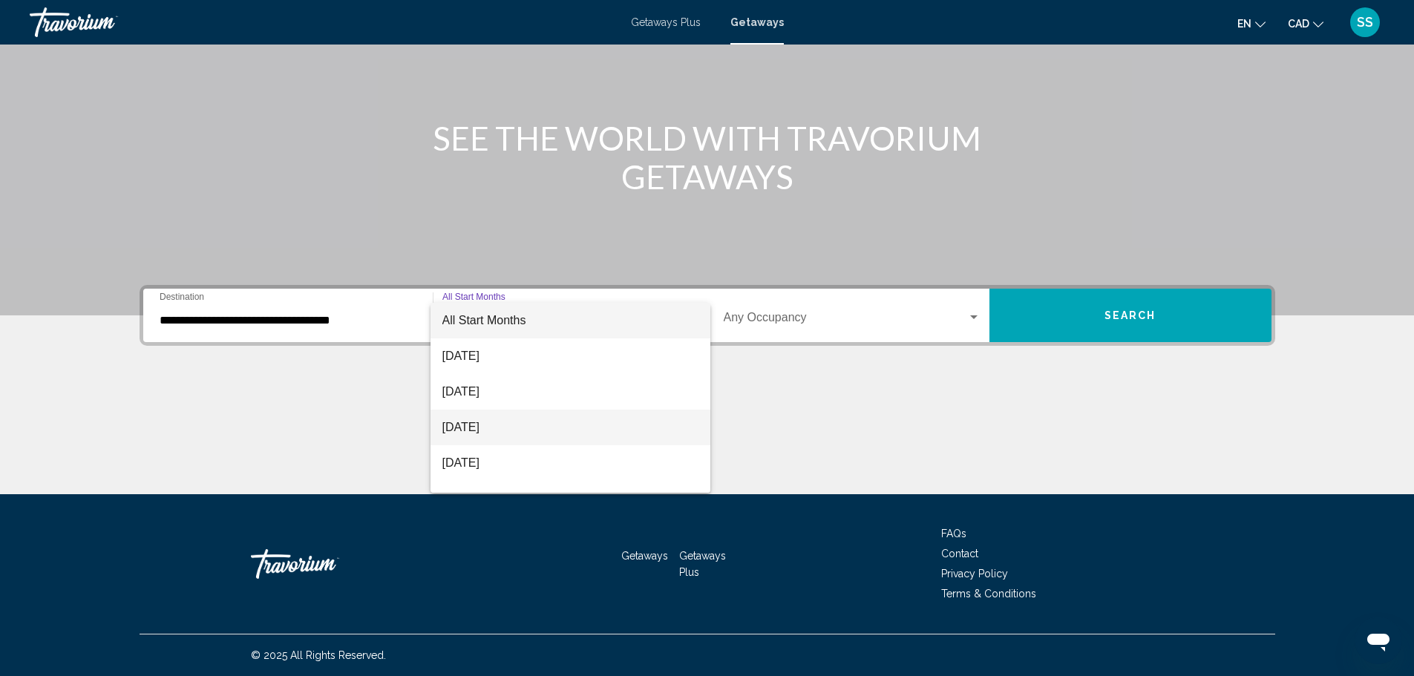
scroll to position [74, 0]
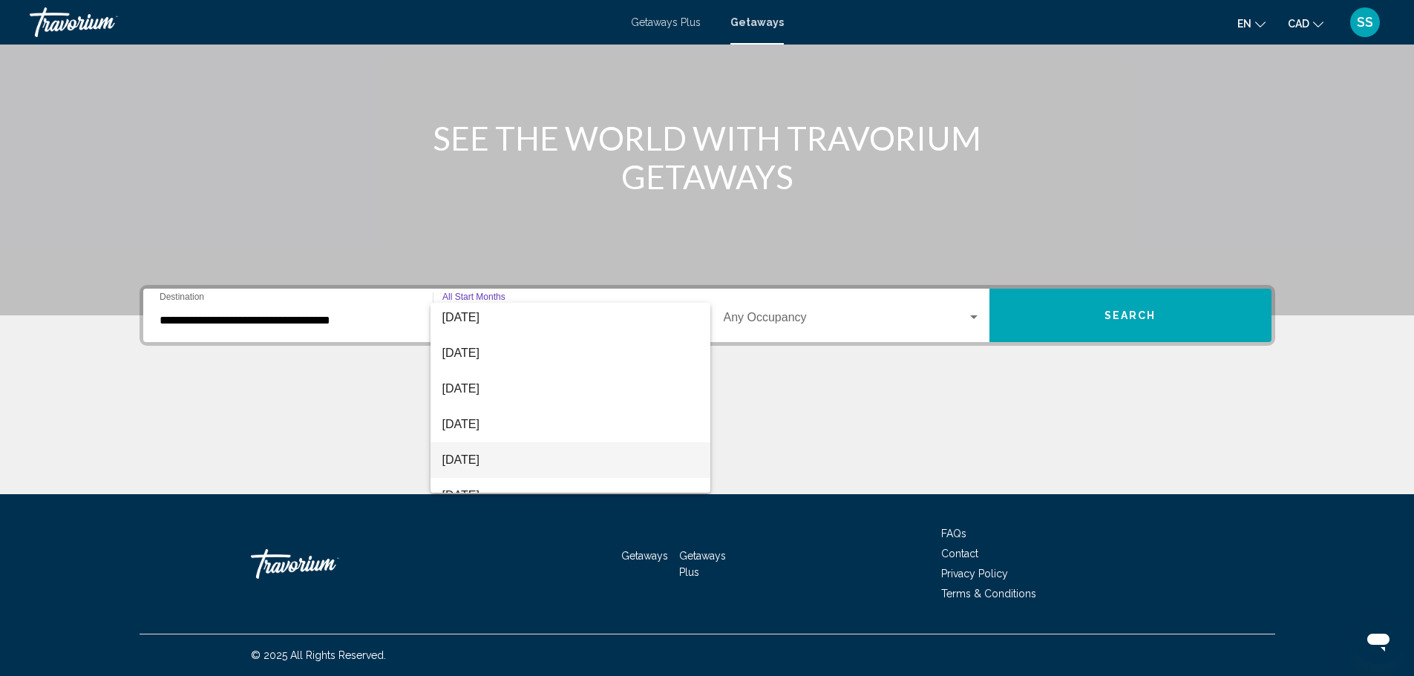
click at [537, 460] on span "January 2026" at bounding box center [570, 460] width 256 height 36
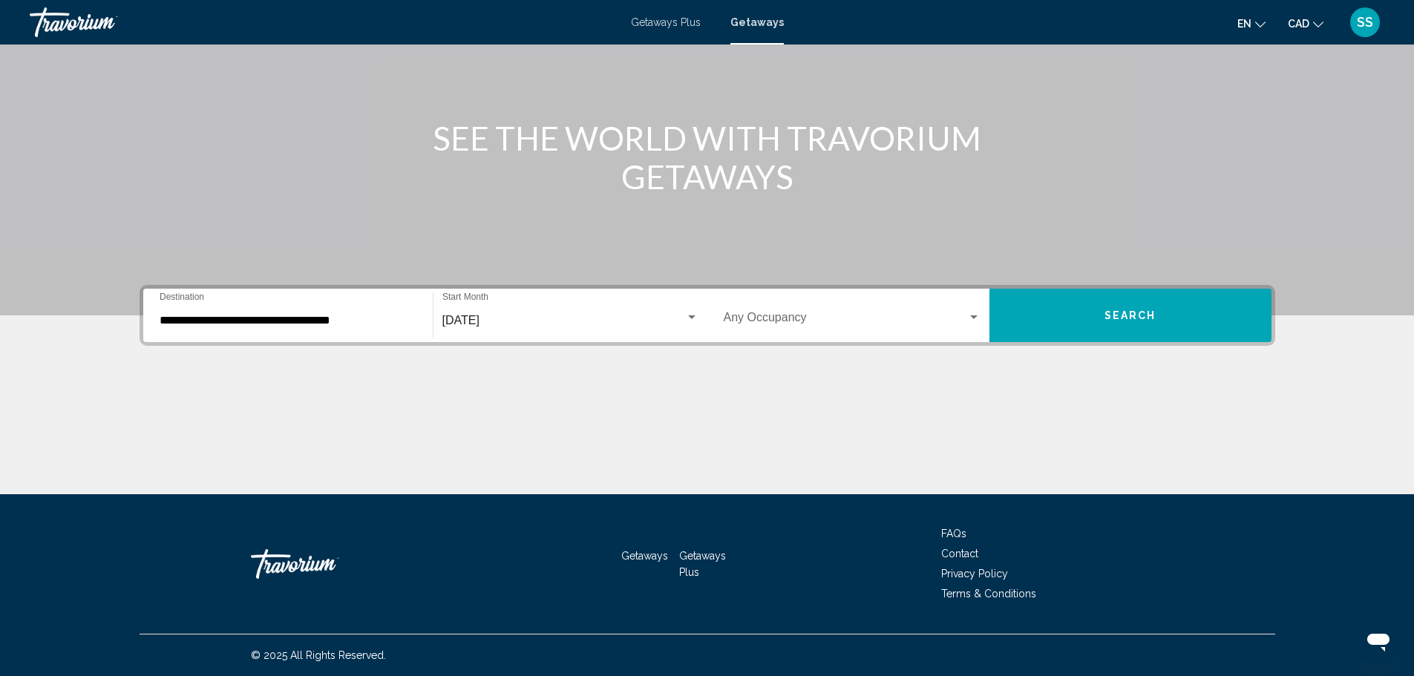
click at [874, 327] on div "Occupancy Any Occupancy" at bounding box center [852, 315] width 257 height 47
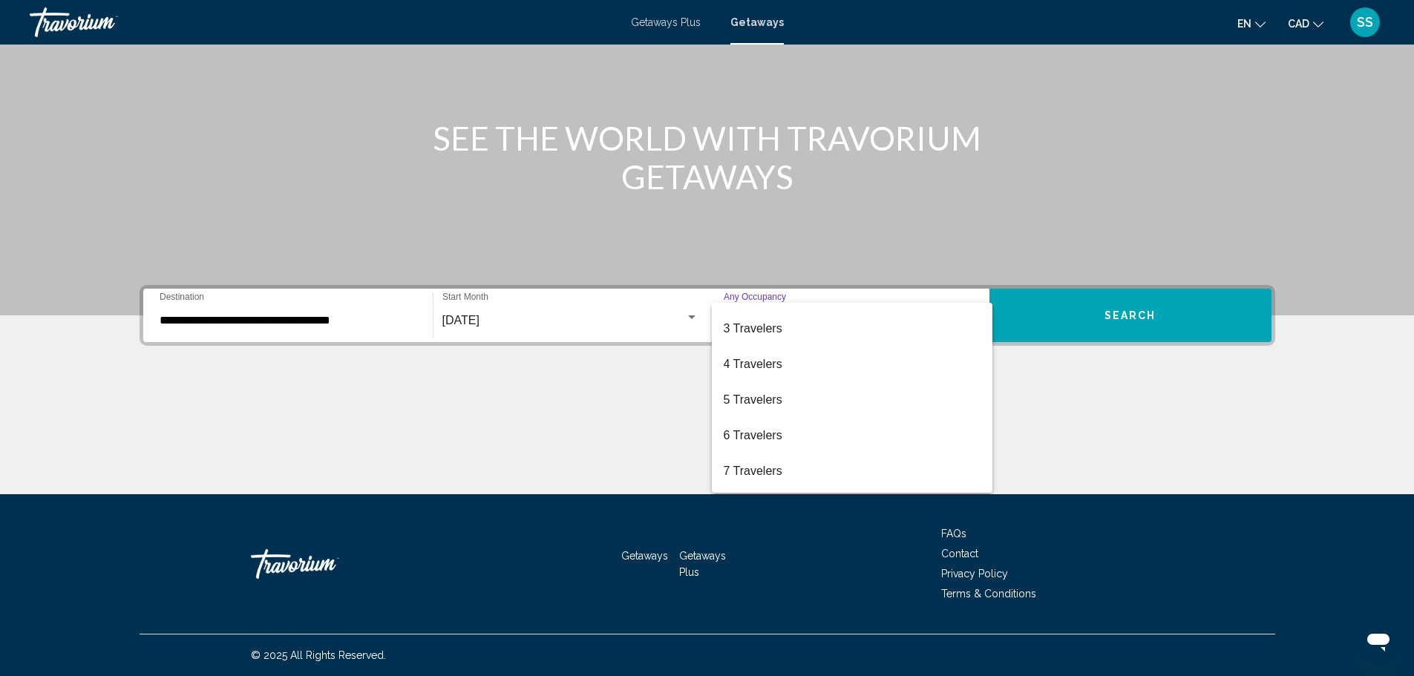
scroll to position [94, 0]
click at [811, 411] on span "6 Travelers" at bounding box center [852, 406] width 257 height 36
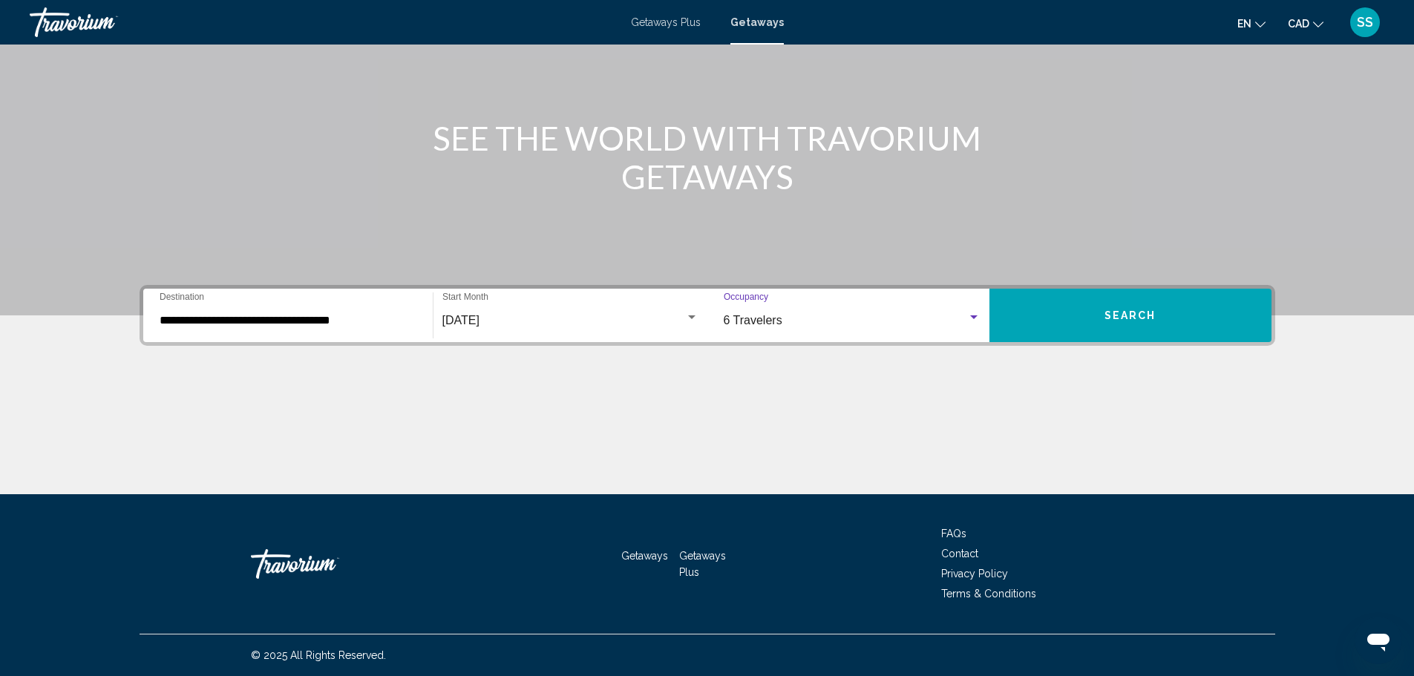
click at [1115, 320] on span "Search" at bounding box center [1131, 316] width 52 height 12
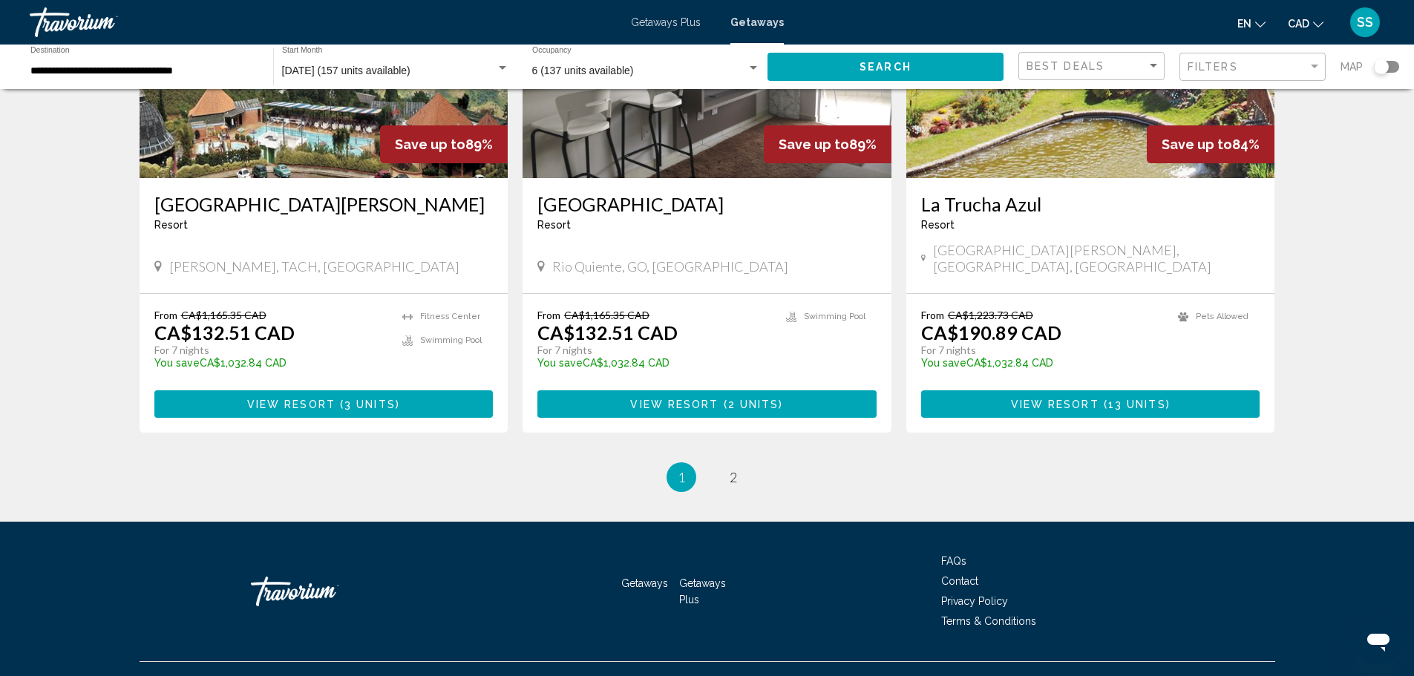
scroll to position [1767, 0]
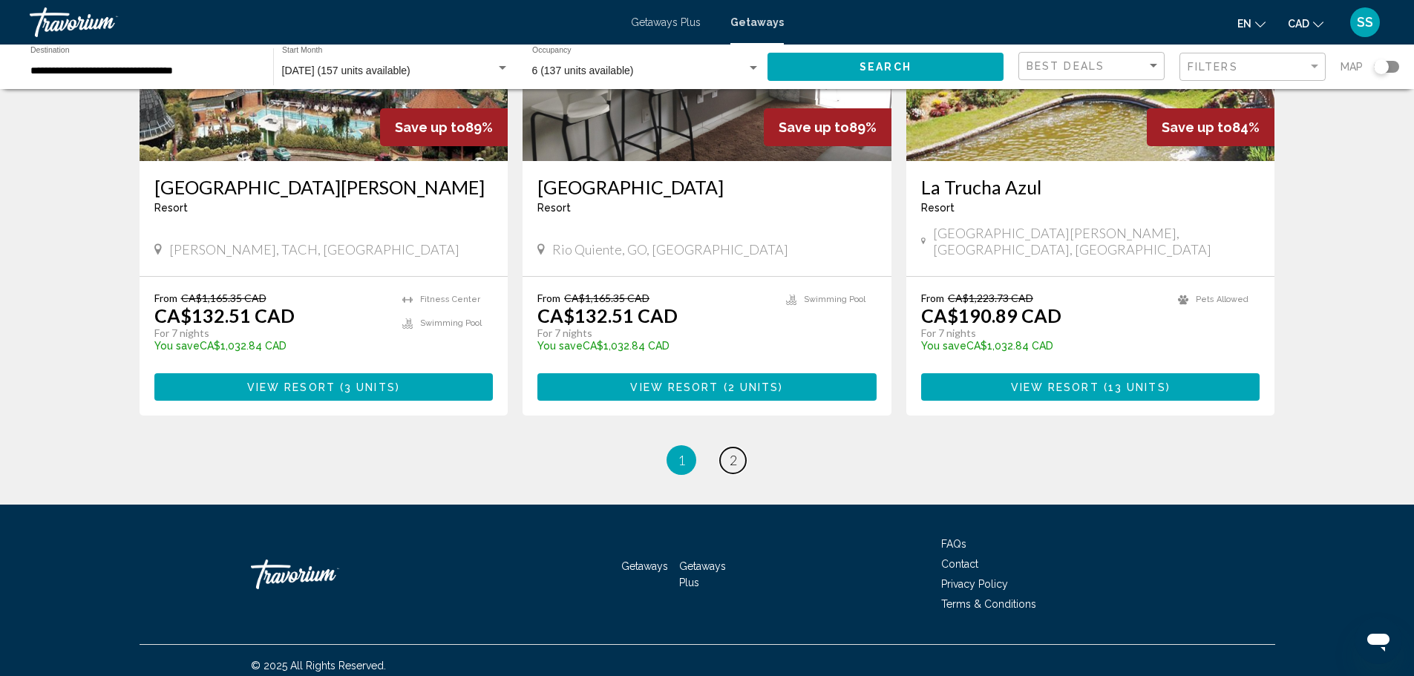
click at [733, 453] on span "2" at bounding box center [733, 460] width 7 height 16
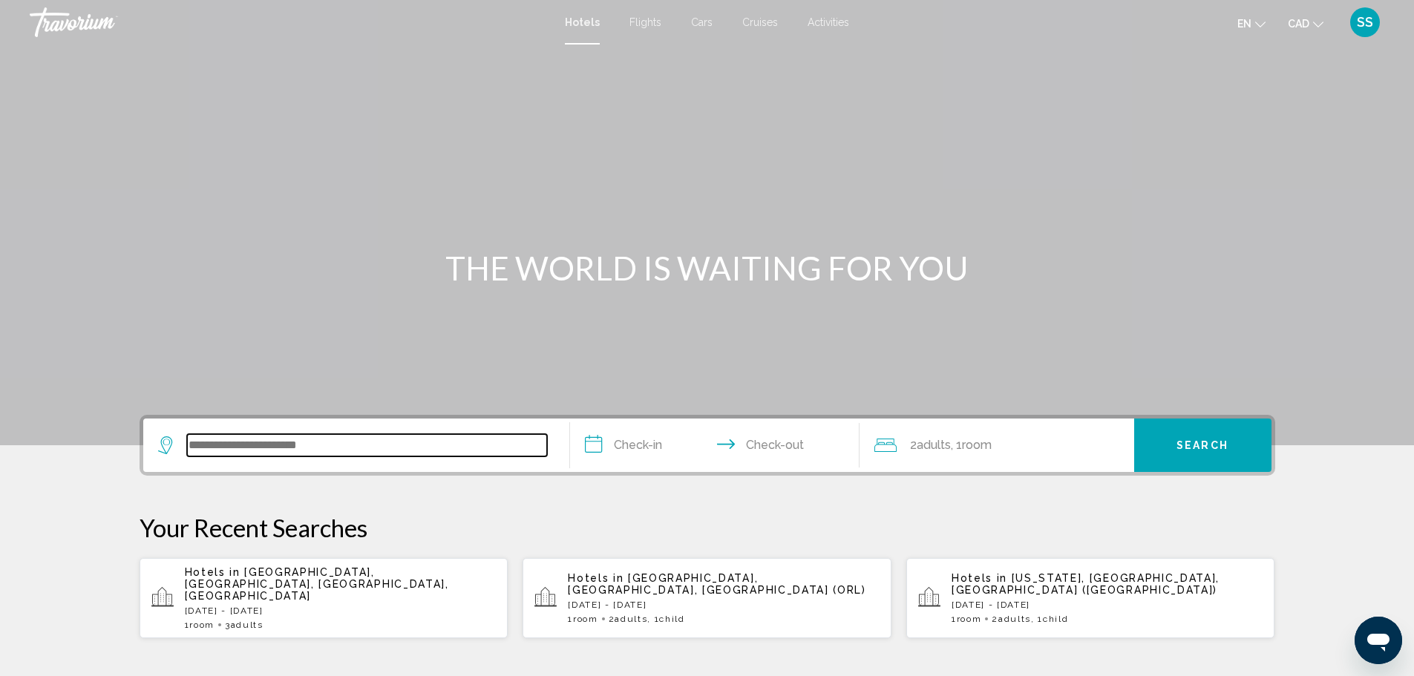
click at [341, 443] on input "Search widget" at bounding box center [367, 445] width 360 height 22
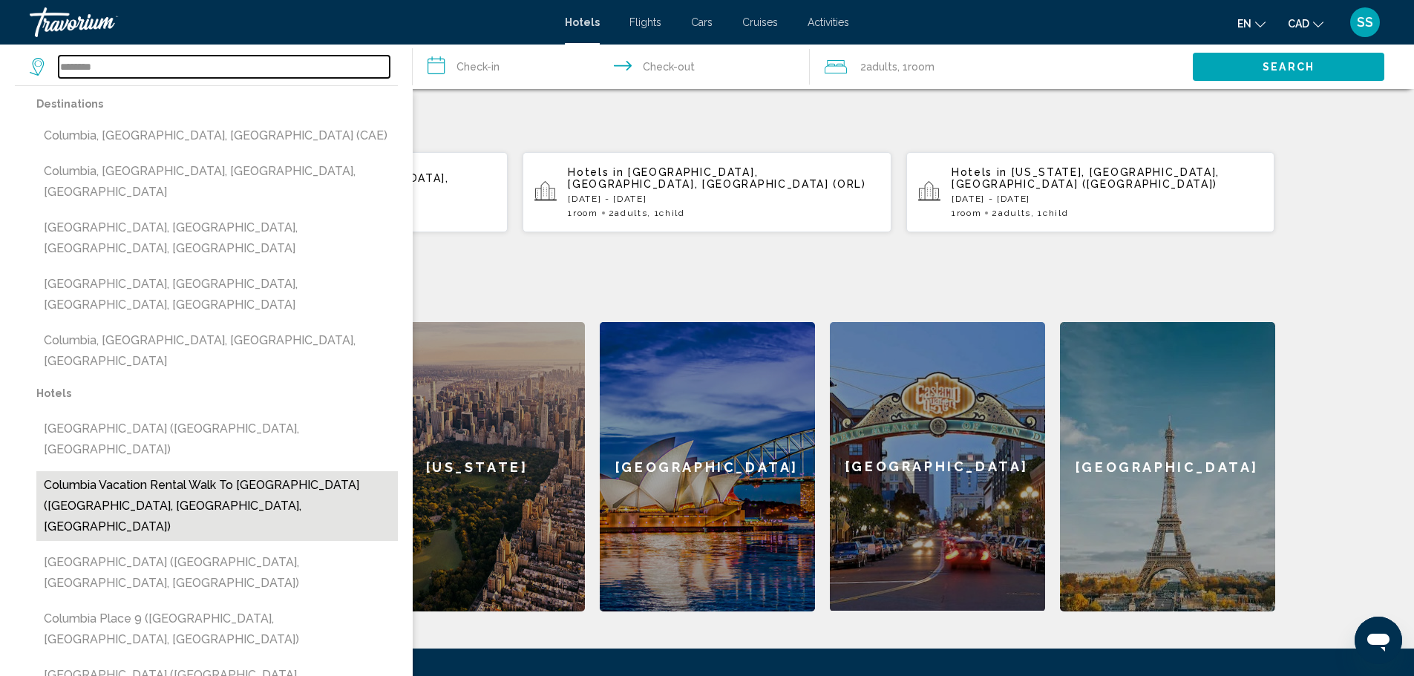
scroll to position [515, 0]
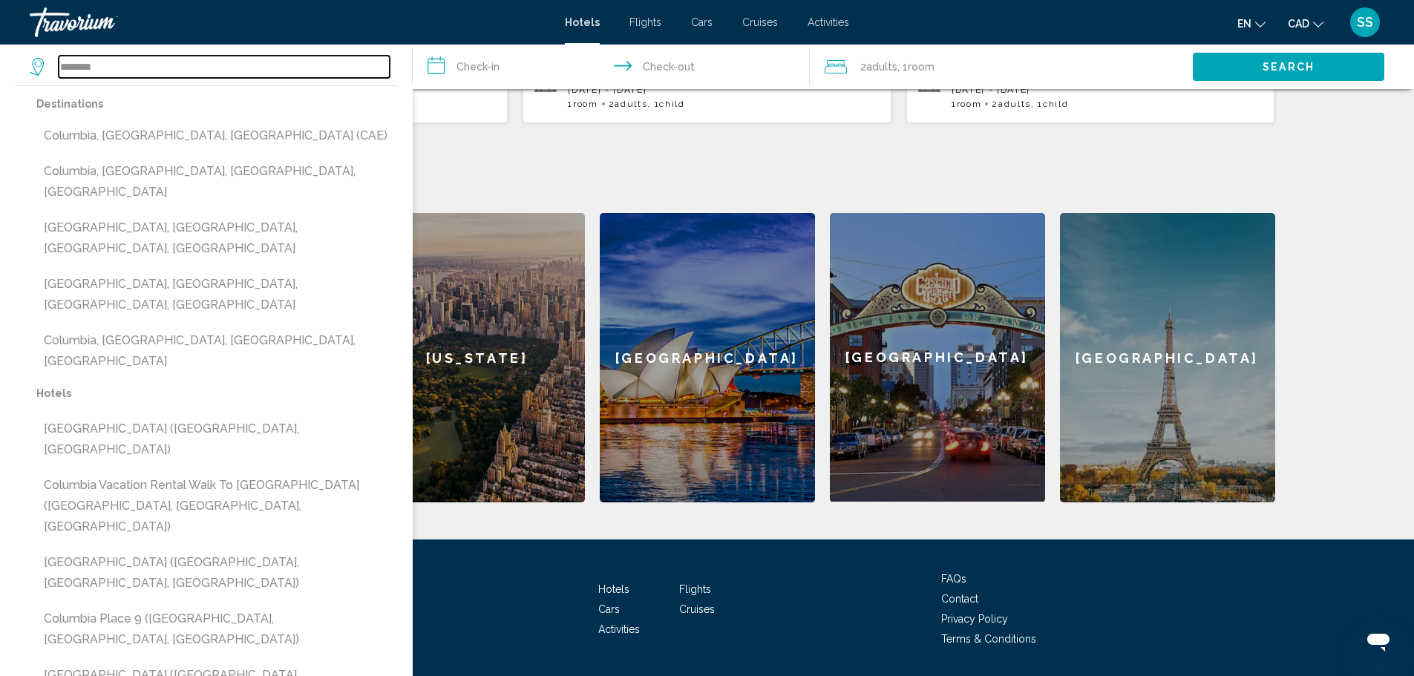
type input "********"
